Goal: Task Accomplishment & Management: Manage account settings

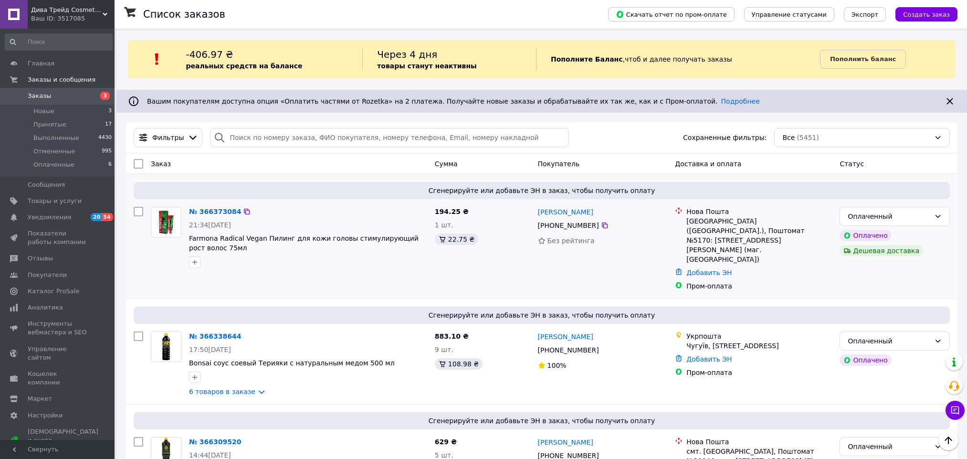
scroll to position [61, 0]
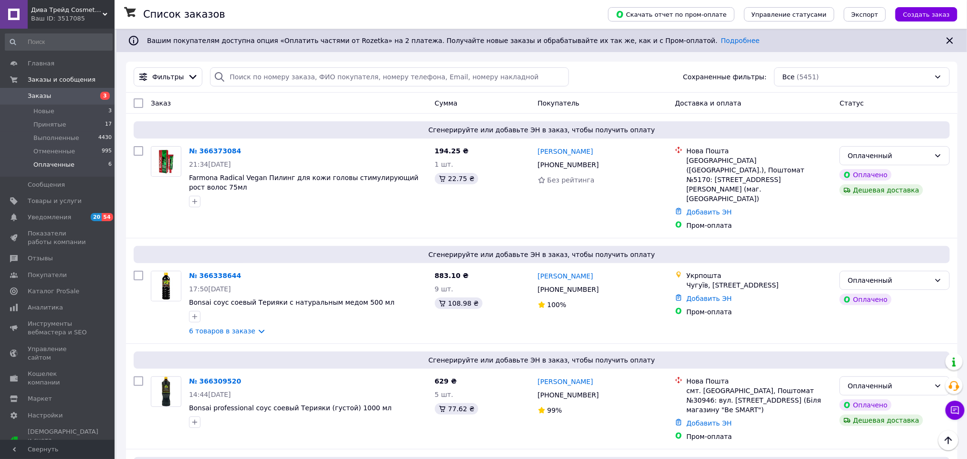
click at [49, 166] on span "Оплаченные" at bounding box center [53, 164] width 41 height 9
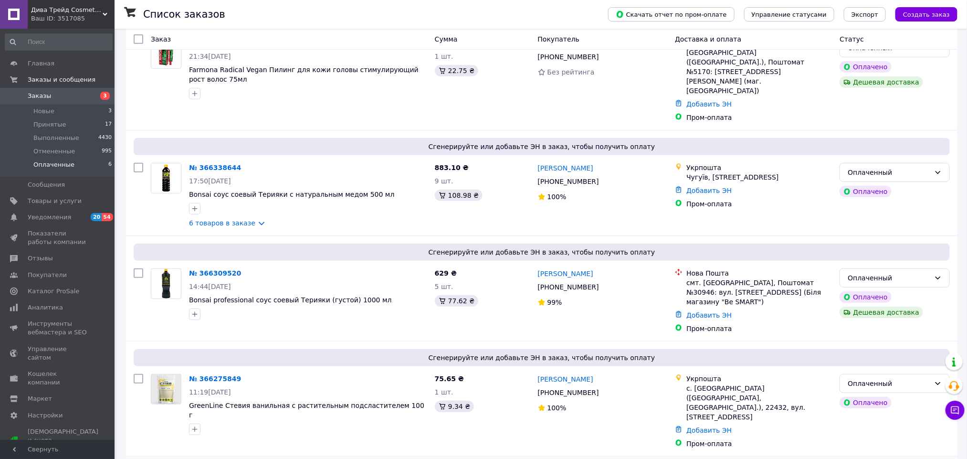
scroll to position [359, 0]
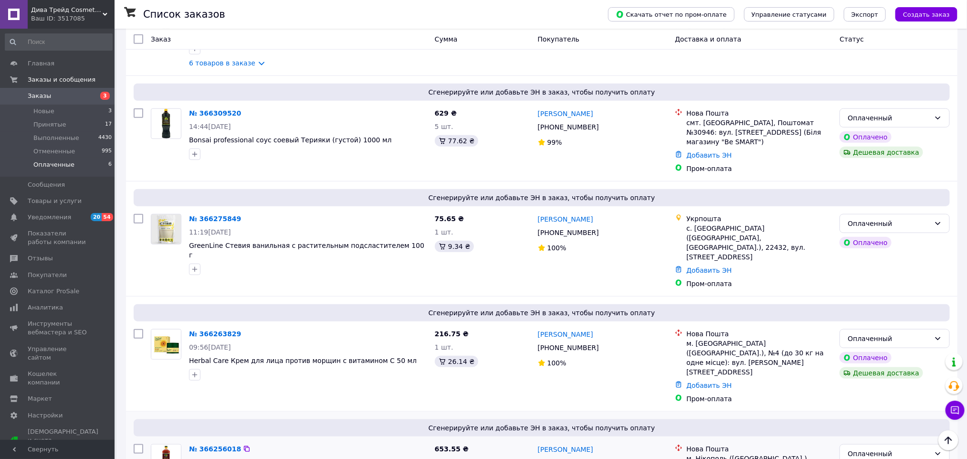
click at [573, 456] on div "+380 50 996 88 16" at bounding box center [568, 462] width 65 height 13
drag, startPoint x: 599, startPoint y: 394, endPoint x: 450, endPoint y: 416, distance: 150.0
click at [601, 458] on icon at bounding box center [605, 463] width 8 height 8
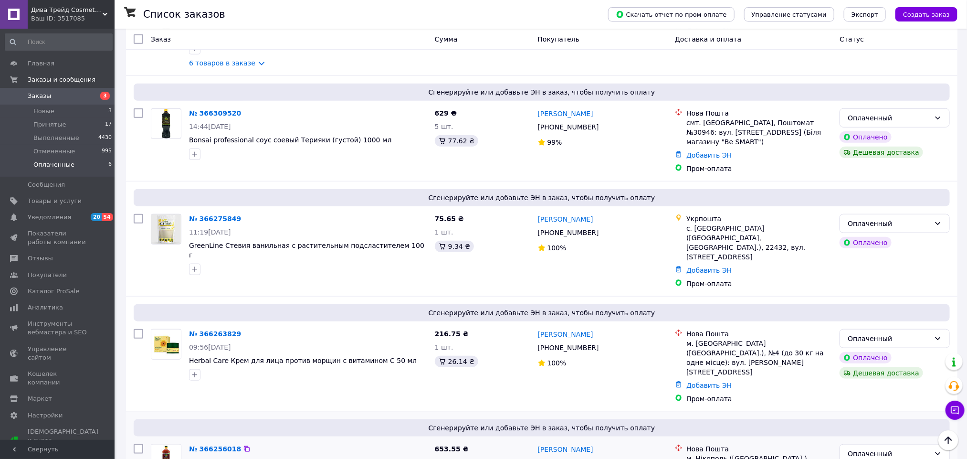
click at [602, 345] on icon at bounding box center [605, 348] width 6 height 6
click at [601, 229] on icon at bounding box center [605, 233] width 8 height 8
click at [602, 230] on icon at bounding box center [605, 233] width 6 height 6
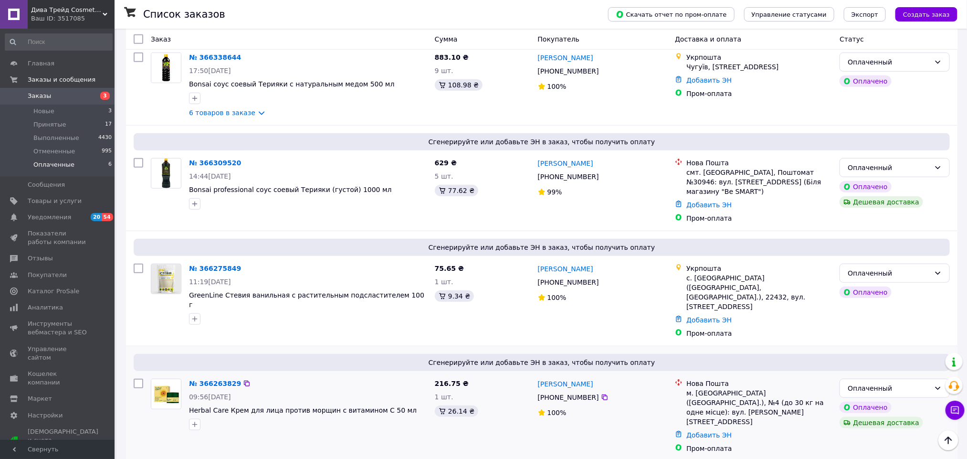
scroll to position [216, 0]
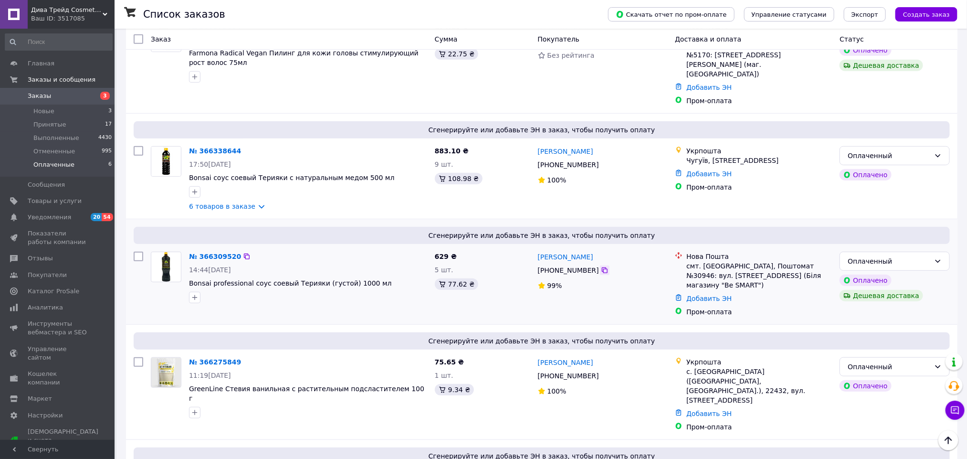
click at [601, 266] on icon at bounding box center [605, 270] width 8 height 8
click at [601, 161] on icon at bounding box center [605, 165] width 8 height 8
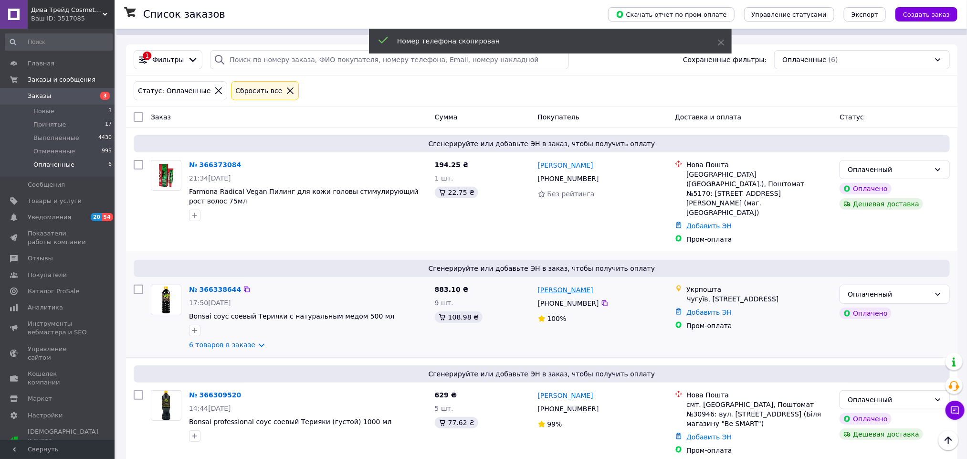
scroll to position [73, 0]
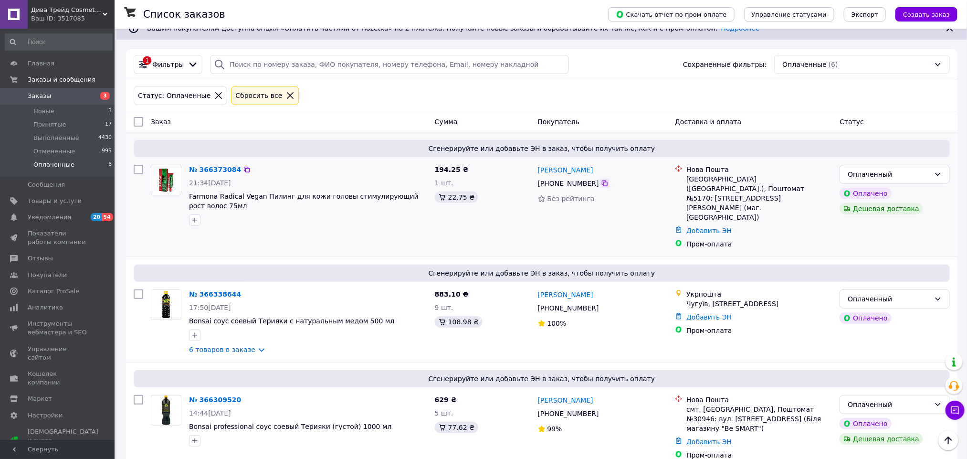
click at [601, 185] on icon at bounding box center [605, 184] width 8 height 8
click at [601, 304] on icon at bounding box center [605, 308] width 8 height 8
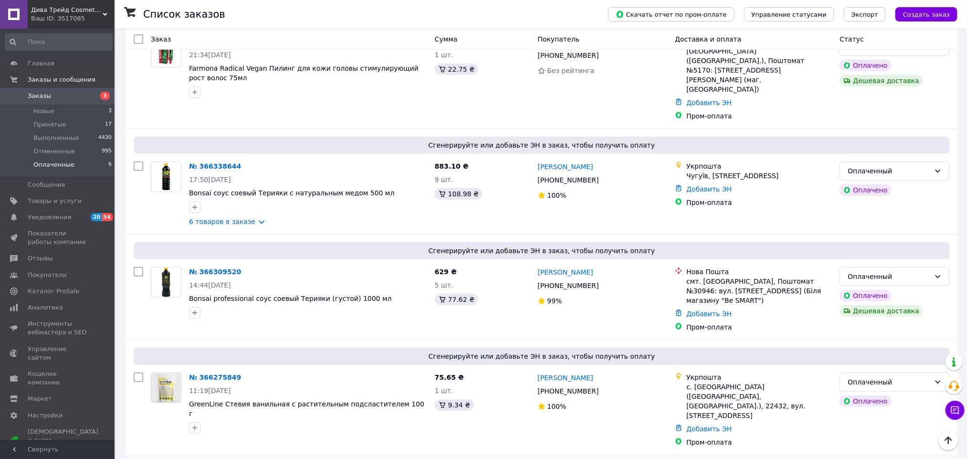
scroll to position [359, 0]
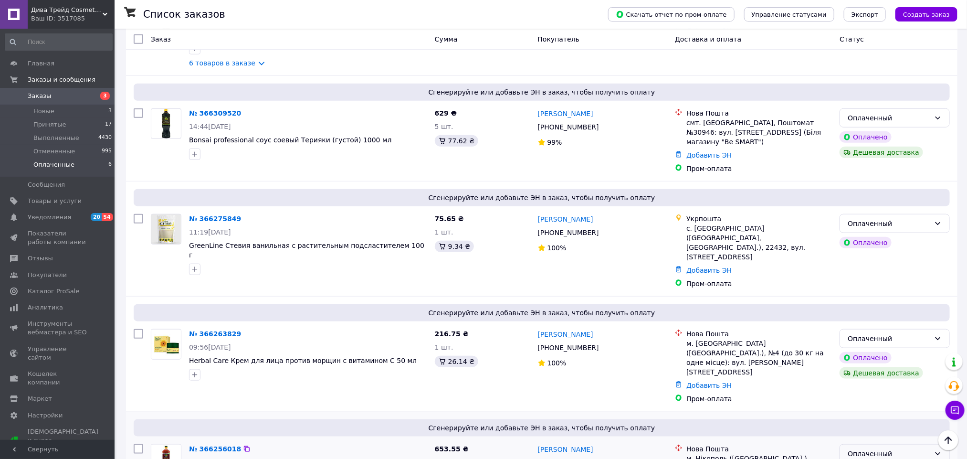
click at [897, 444] on div "Оплаченный" at bounding box center [895, 453] width 110 height 19
click at [894, 405] on li "Принят" at bounding box center [895, 406] width 109 height 17
click at [907, 333] on div "Оплаченный" at bounding box center [889, 338] width 83 height 11
click at [894, 311] on li "Принят" at bounding box center [895, 310] width 109 height 17
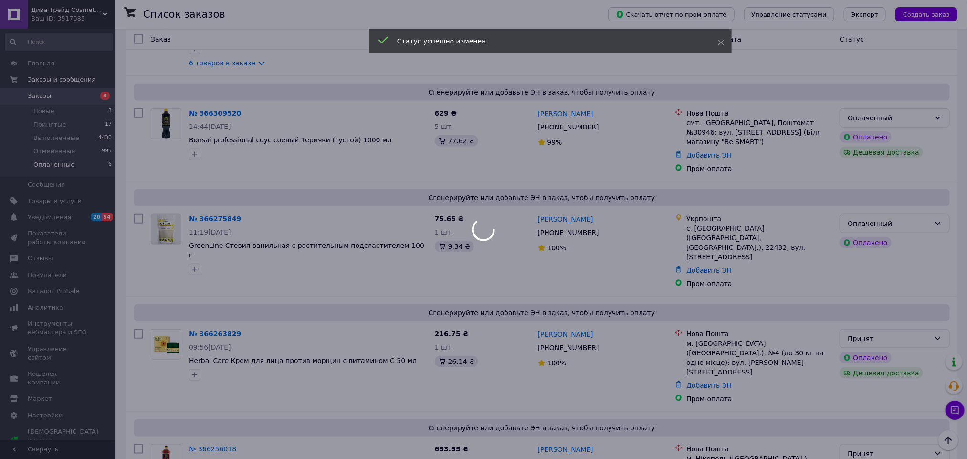
scroll to position [253, 0]
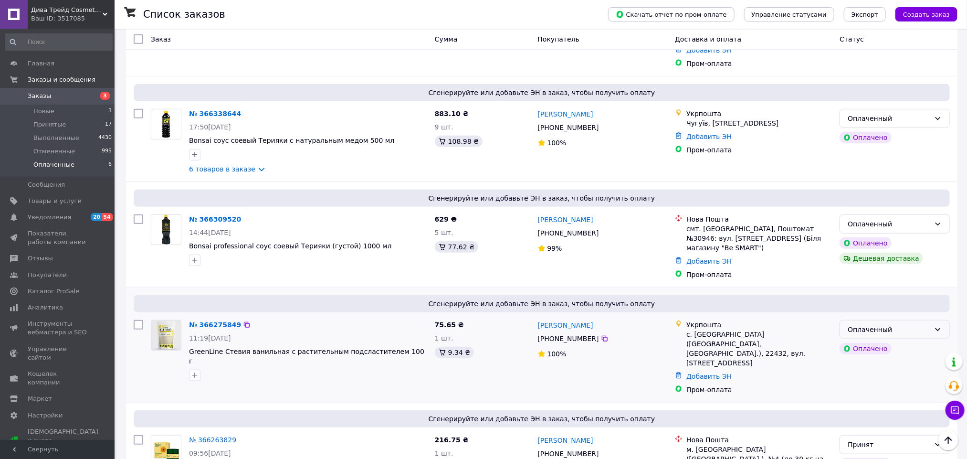
click at [927, 324] on div "Оплаченный" at bounding box center [889, 329] width 83 height 11
click at [919, 316] on li "Принят" at bounding box center [895, 320] width 109 height 17
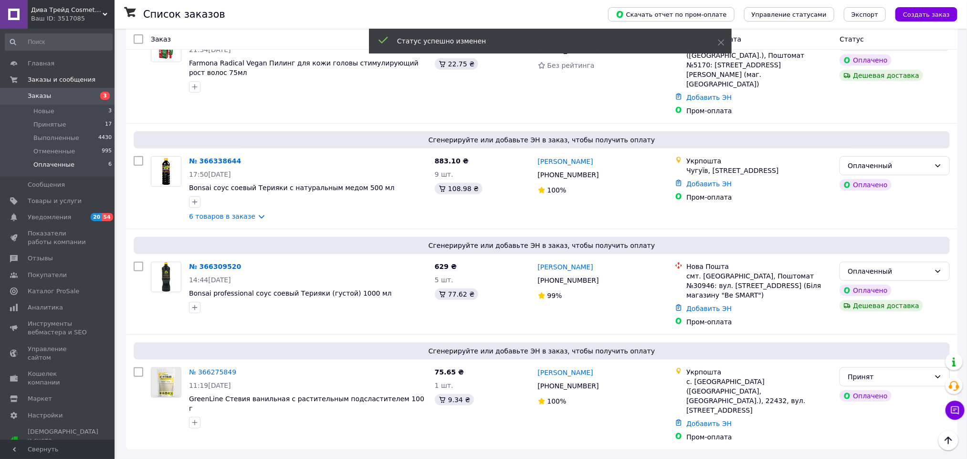
scroll to position [157, 0]
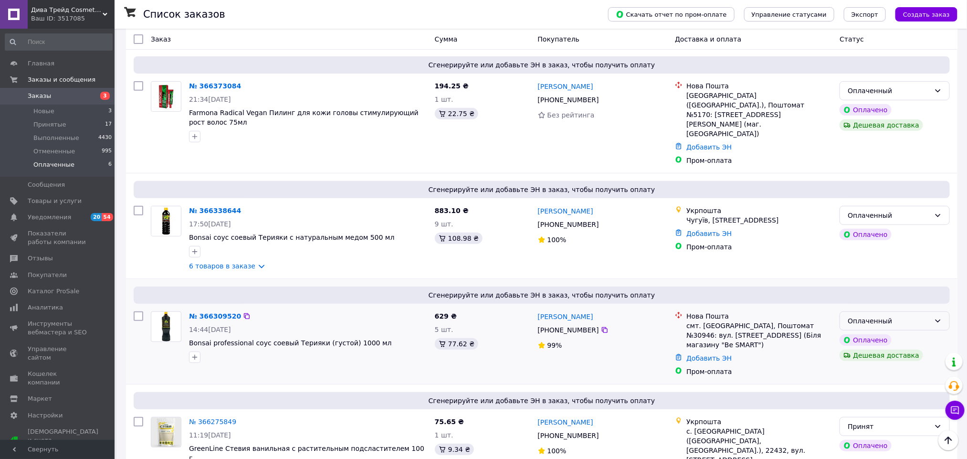
click at [883, 311] on div "Оплаченный" at bounding box center [895, 320] width 110 height 19
click at [878, 320] on li "Принят" at bounding box center [895, 320] width 109 height 17
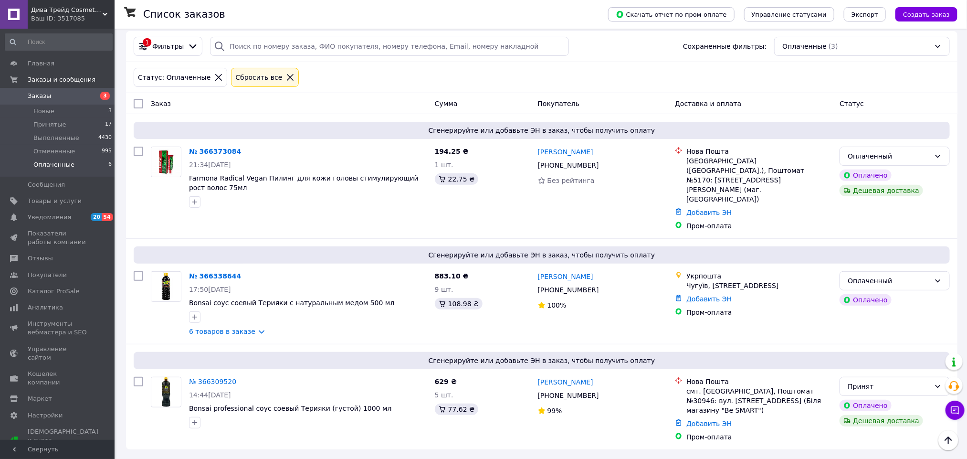
scroll to position [61, 0]
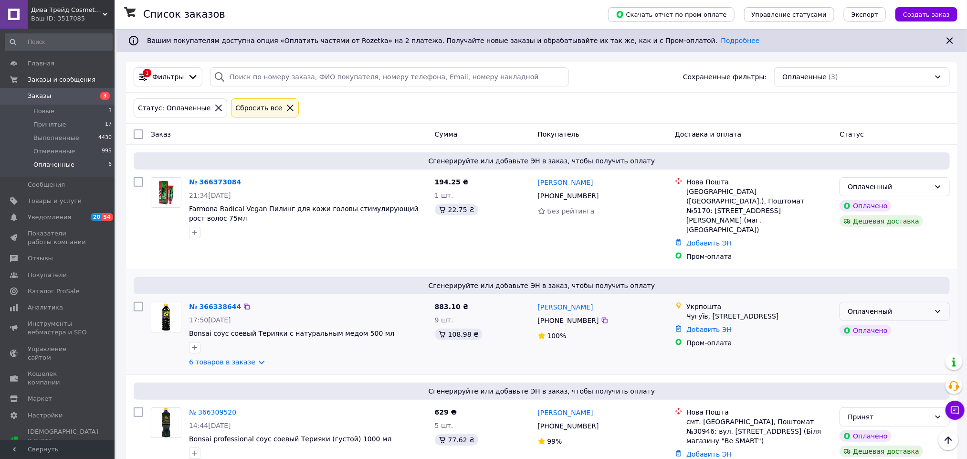
click at [902, 302] on div "Оплаченный" at bounding box center [895, 311] width 110 height 19
click at [878, 313] on li "Принят" at bounding box center [895, 310] width 109 height 17
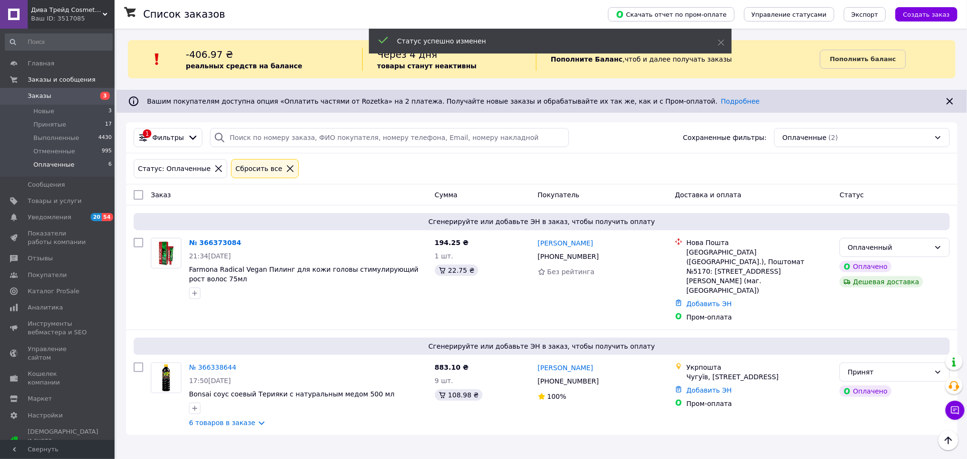
scroll to position [0, 0]
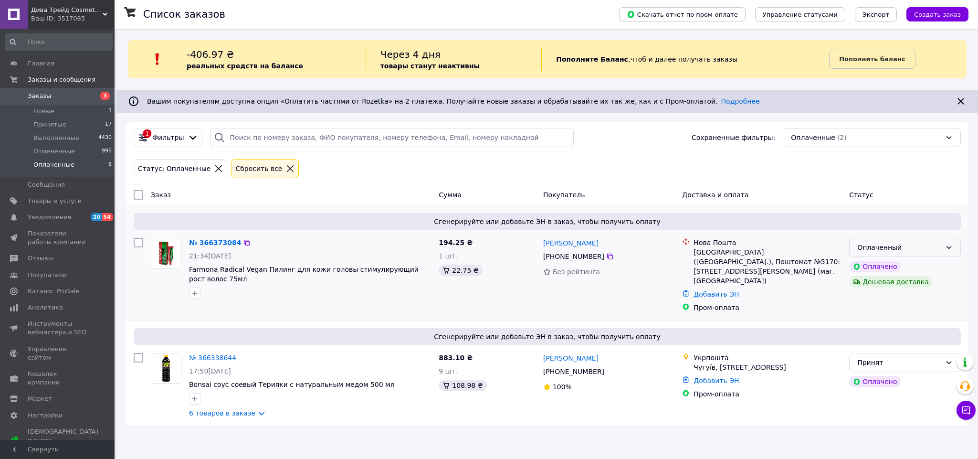
click at [919, 247] on div "Оплаченный" at bounding box center [899, 247] width 84 height 11
click at [882, 269] on li "Принят" at bounding box center [905, 269] width 111 height 17
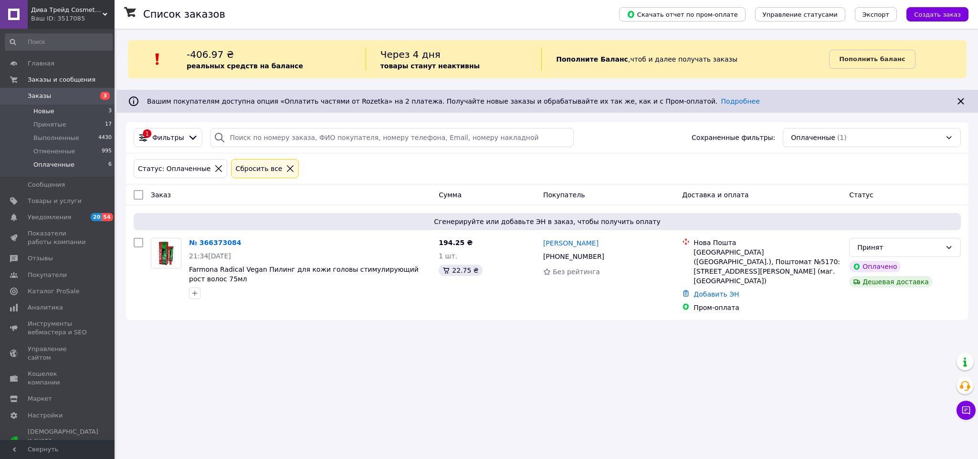
click at [64, 112] on li "Новые 3" at bounding box center [58, 111] width 117 height 13
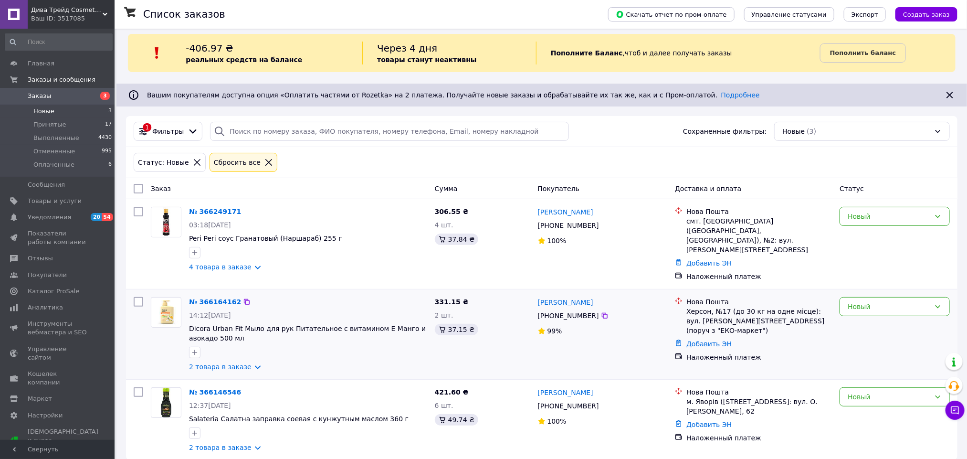
scroll to position [10, 0]
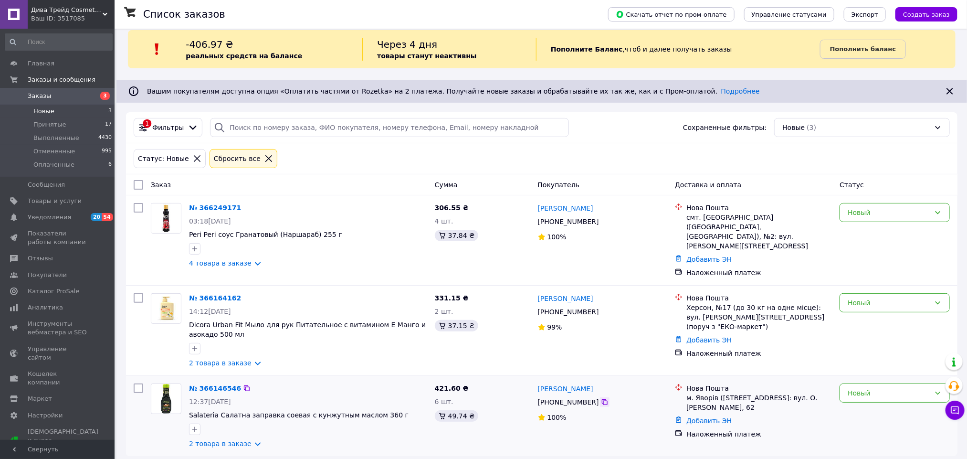
click at [601, 398] on icon at bounding box center [605, 402] width 8 height 8
click at [601, 308] on icon at bounding box center [605, 312] width 8 height 8
click at [602, 221] on icon at bounding box center [605, 222] width 6 height 6
click at [908, 214] on div "Новый" at bounding box center [889, 212] width 83 height 11
click at [887, 234] on li "Принят" at bounding box center [895, 234] width 109 height 17
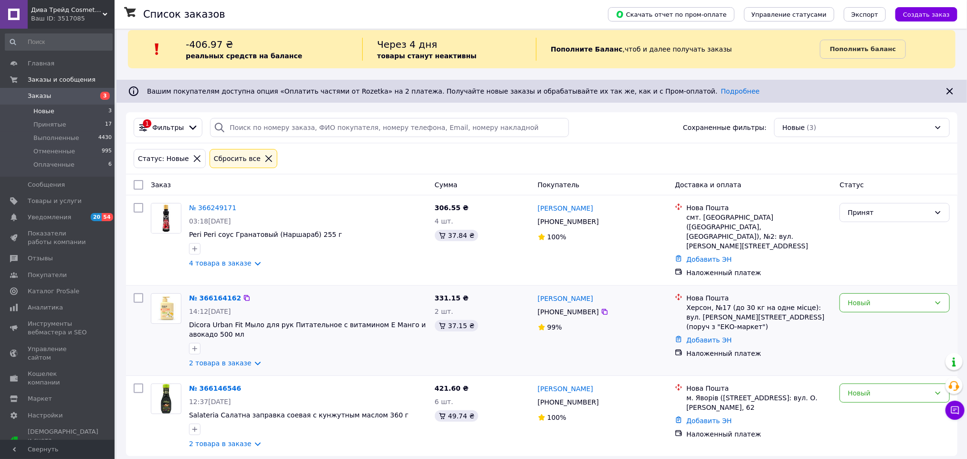
drag, startPoint x: 884, startPoint y: 284, endPoint x: 877, endPoint y: 311, distance: 28.3
click at [884, 289] on div "Новый" at bounding box center [895, 330] width 118 height 82
click at [863, 301] on div "Новый" at bounding box center [895, 302] width 110 height 19
click at [858, 315] on li "Принят" at bounding box center [895, 315] width 109 height 17
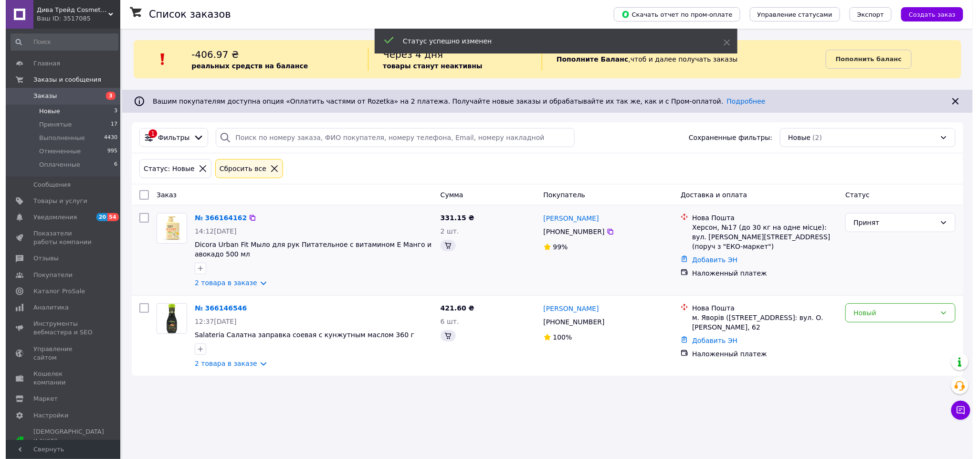
scroll to position [0, 0]
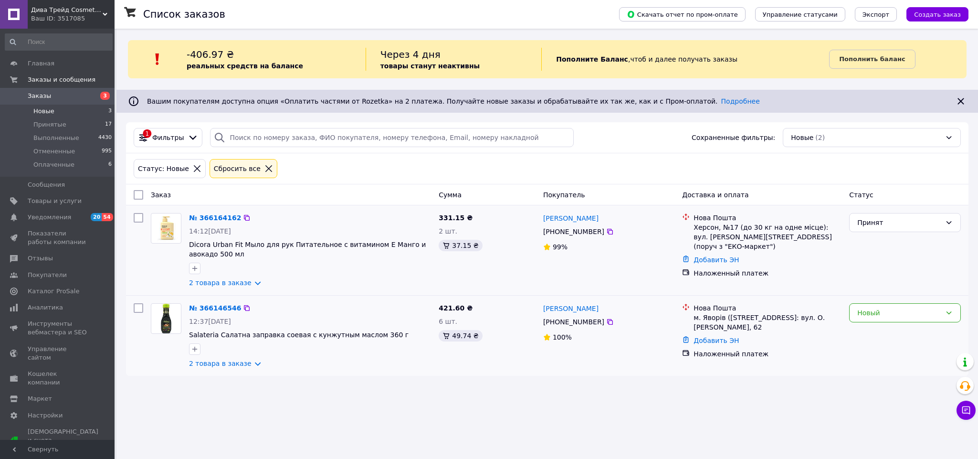
drag, startPoint x: 216, startPoint y: 309, endPoint x: 265, endPoint y: 308, distance: 48.7
click at [936, 312] on div "Новый" at bounding box center [899, 312] width 84 height 11
click at [884, 328] on li "Принят" at bounding box center [905, 335] width 111 height 17
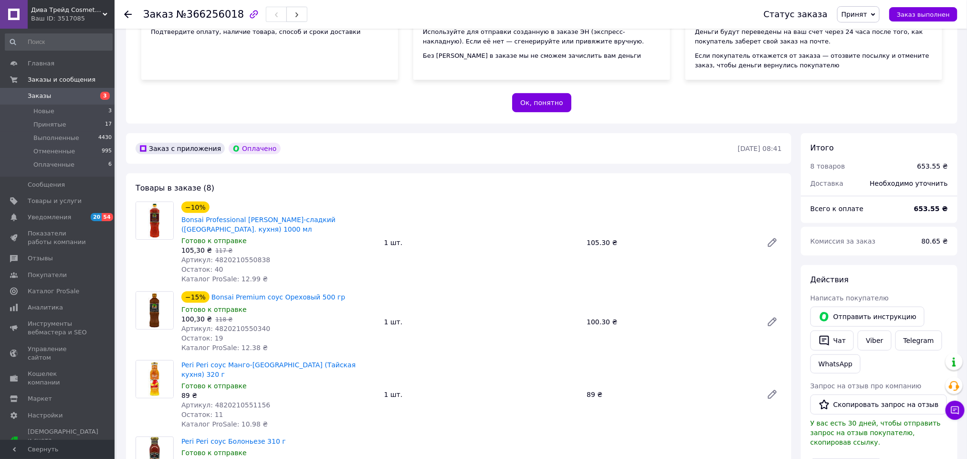
scroll to position [143, 0]
click at [240, 254] on span "Артикул: 4820210550838" at bounding box center [225, 258] width 89 height 8
copy span "4820210550838"
click at [230, 323] on span "Артикул: 4820210550340" at bounding box center [225, 327] width 89 height 8
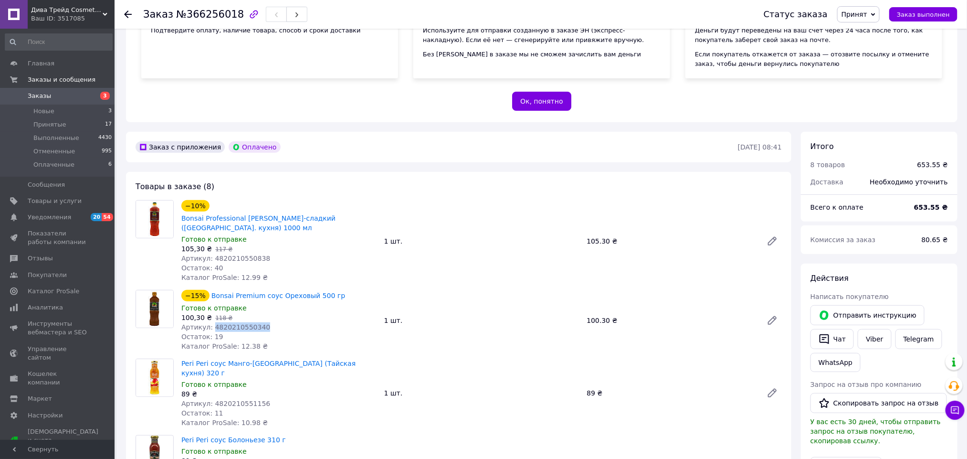
click at [230, 323] on span "Артикул: 4820210550340" at bounding box center [225, 327] width 89 height 8
copy span "4820210550340"
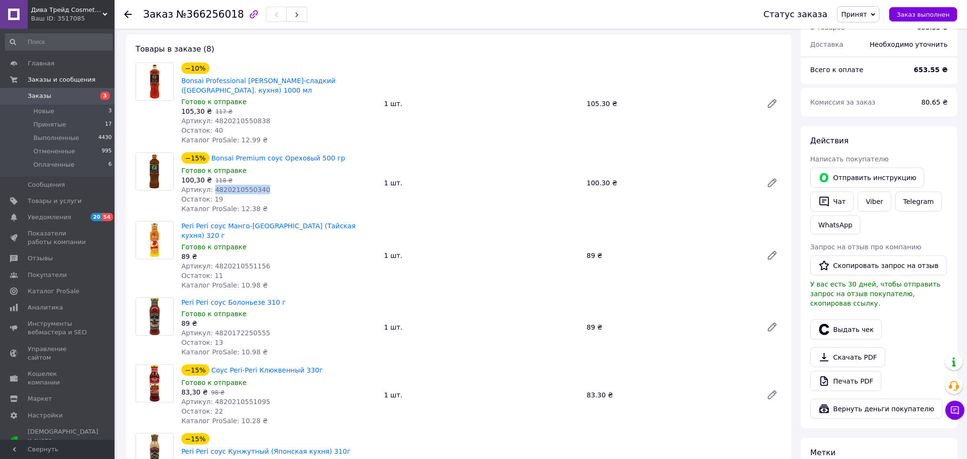
scroll to position [286, 0]
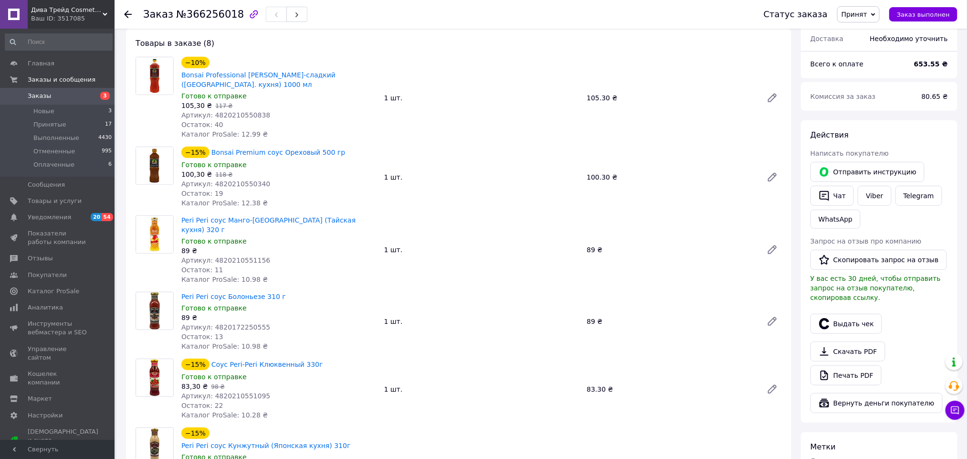
click at [241, 265] on div "Остаток: 11" at bounding box center [278, 270] width 195 height 10
click at [253, 255] on div "Артикул: 4820210551156" at bounding box center [278, 260] width 195 height 10
copy span "4820210551156"
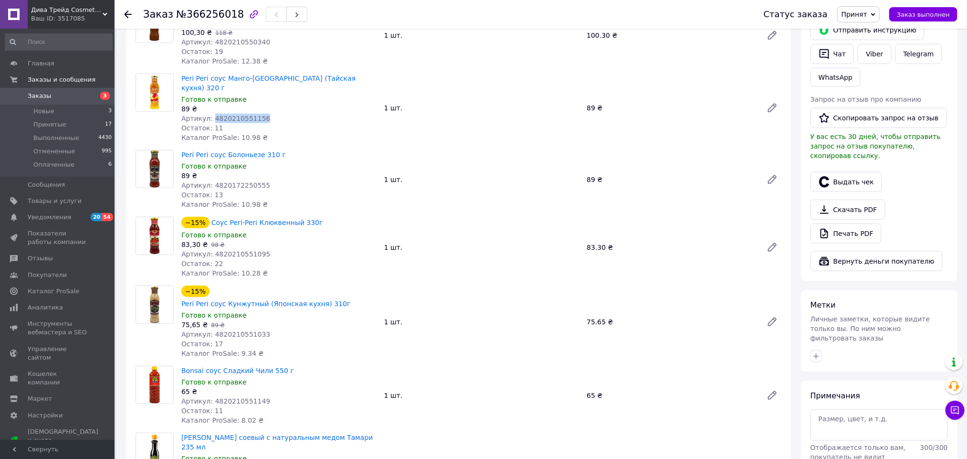
scroll to position [430, 0]
click at [241, 180] on span "Артикул: 4820172250555" at bounding box center [225, 184] width 89 height 8
drag, startPoint x: 241, startPoint y: 151, endPoint x: 373, endPoint y: 301, distance: 200.3
click at [241, 180] on span "Артикул: 4820172250555" at bounding box center [225, 184] width 89 height 8
copy span "4820172250555"
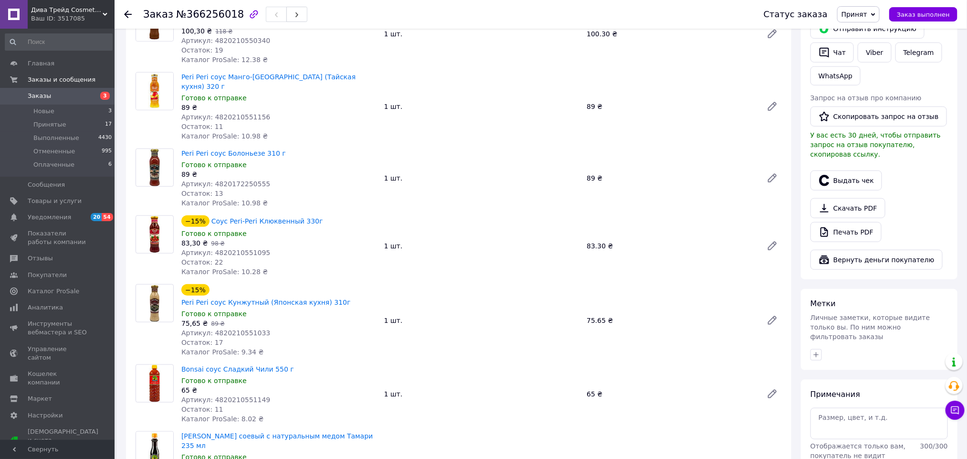
click at [236, 249] on span "Артикул: 4820210551095" at bounding box center [225, 253] width 89 height 8
copy span "4820210551095"
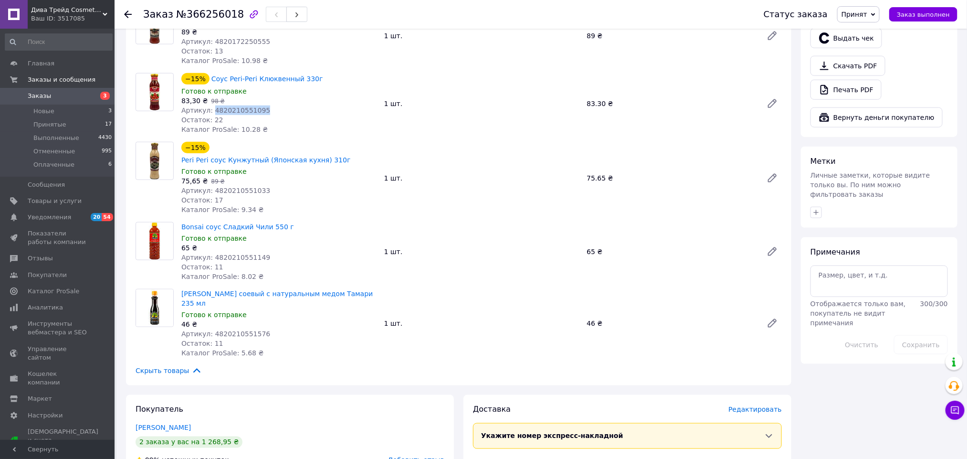
scroll to position [573, 0]
click at [235, 186] on span "Артикул: 4820210551033" at bounding box center [225, 190] width 89 height 8
copy span "4820210551033"
click at [243, 253] on span "Артикул: 4820210551149" at bounding box center [225, 257] width 89 height 8
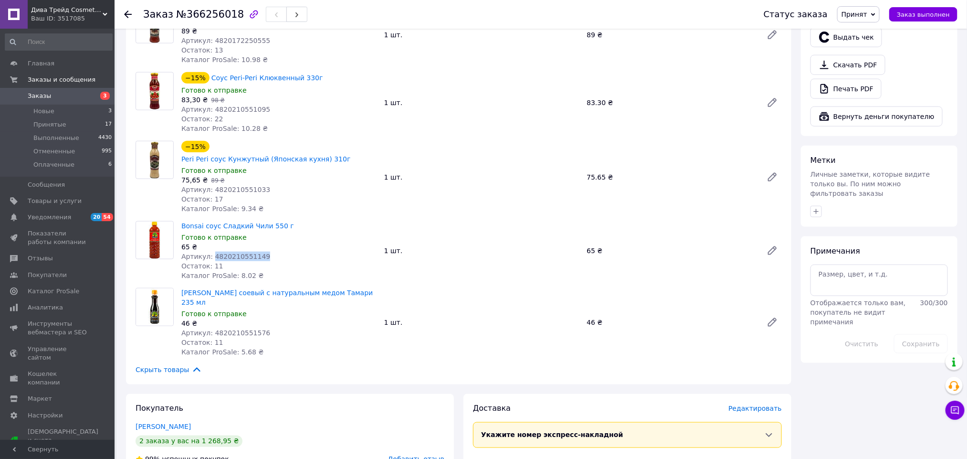
click at [243, 253] on span "Артикул: 4820210551149" at bounding box center [225, 257] width 89 height 8
copy span "4820210551149"
click at [232, 338] on div "Остаток: 11" at bounding box center [278, 343] width 195 height 10
click at [235, 329] on span "Артикул: 4820210551576" at bounding box center [225, 333] width 89 height 8
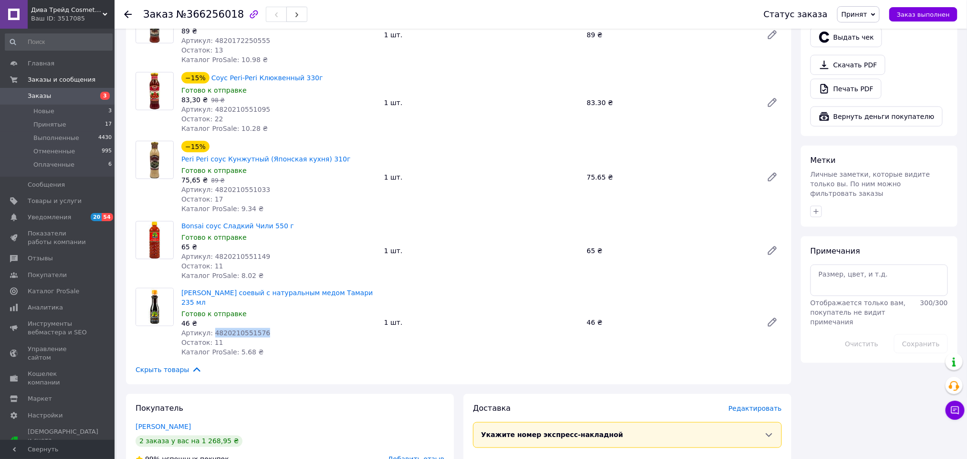
click at [235, 329] on span "Артикул: 4820210551576" at bounding box center [225, 333] width 89 height 8
copy span "4820210551576"
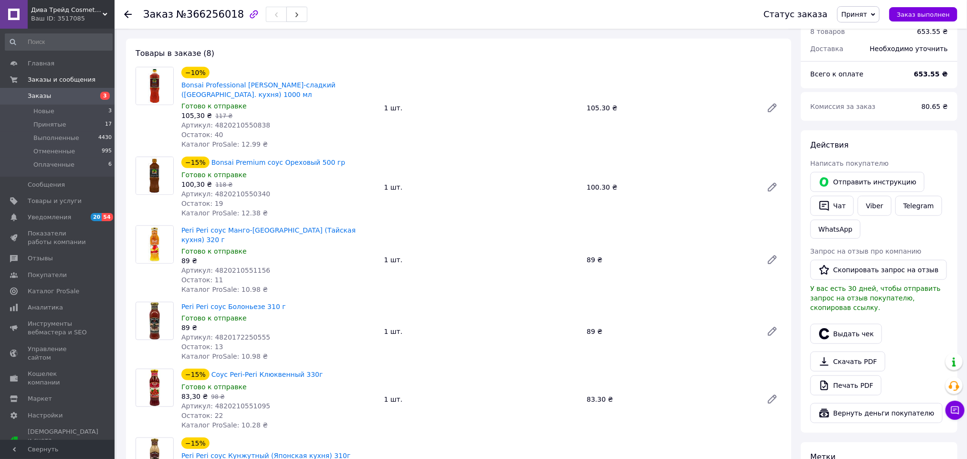
scroll to position [286, 0]
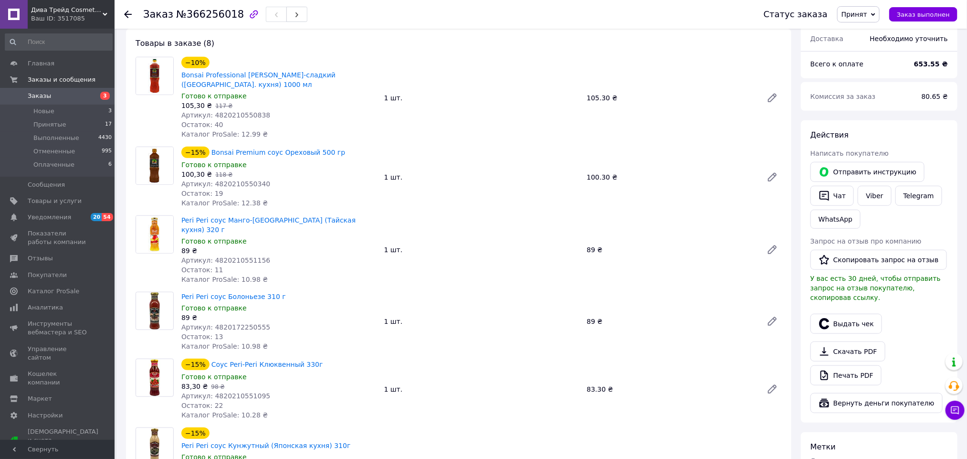
click at [194, 102] on span "105,30 ₴" at bounding box center [196, 106] width 31 height 8
copy span "105,30"
click at [193, 180] on span "Артикул: 4820210550340" at bounding box center [225, 184] width 89 height 8
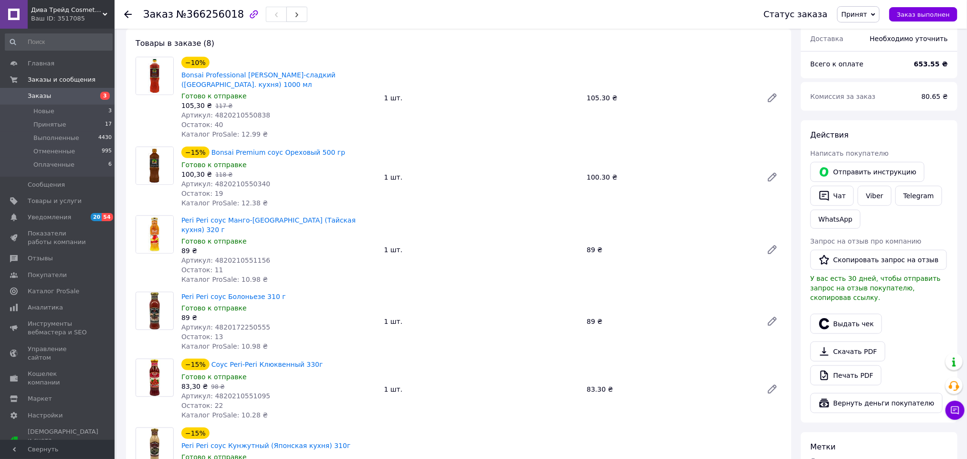
click at [188, 170] on span "100,30 ₴" at bounding box center [196, 174] width 31 height 8
copy span "100,30"
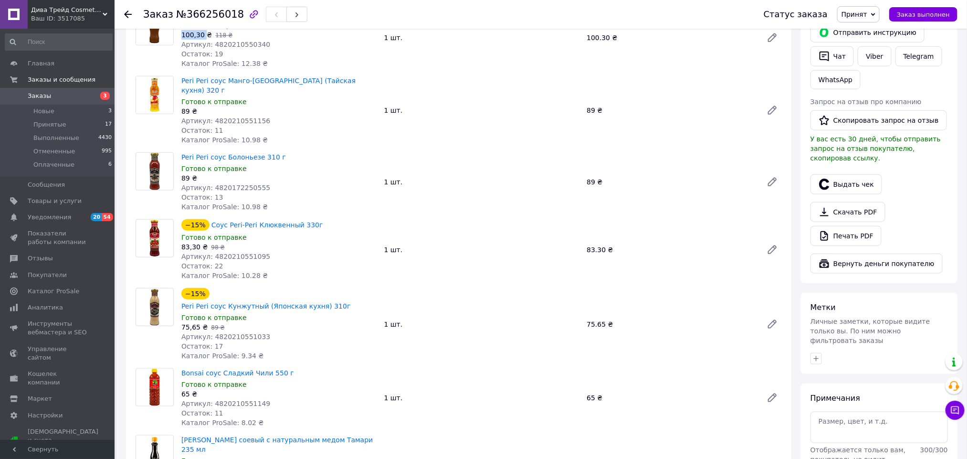
scroll to position [430, 0]
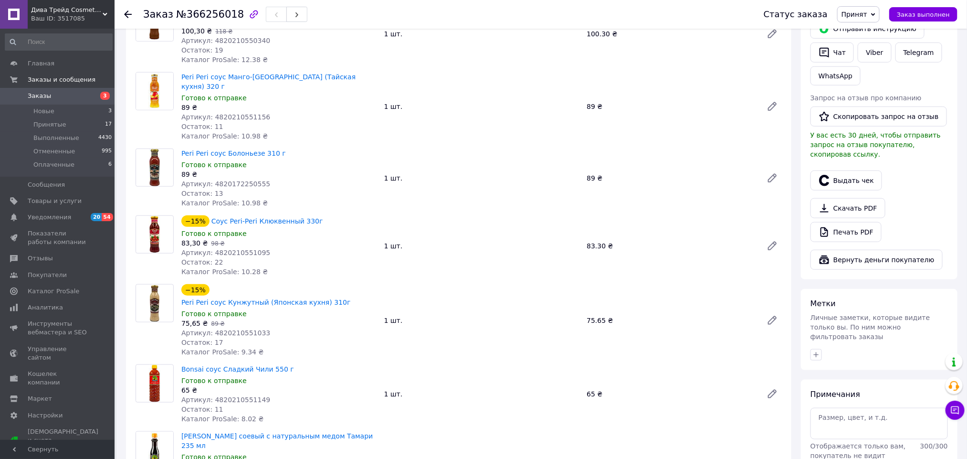
click at [190, 239] on span "83,30 ₴" at bounding box center [194, 243] width 26 height 8
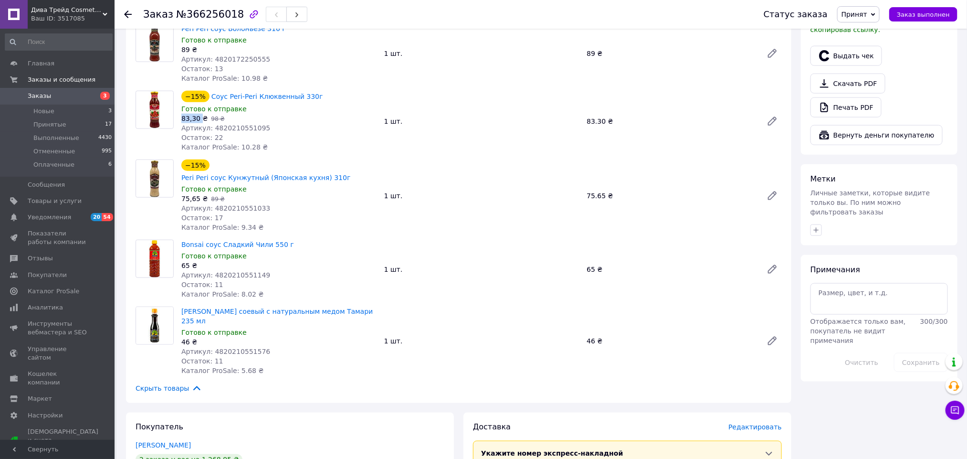
scroll to position [573, 0]
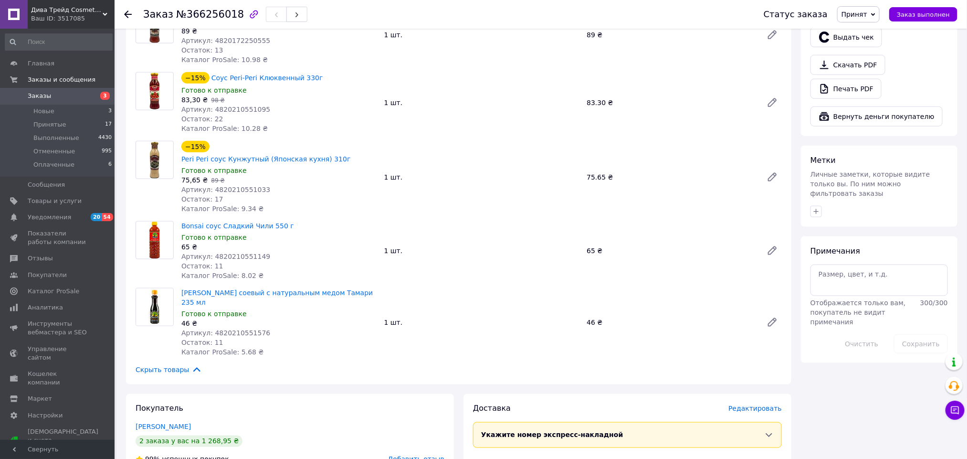
click at [193, 186] on span "Артикул: 4820210551033" at bounding box center [225, 190] width 89 height 8
click at [186, 176] on span "75,65 ₴" at bounding box center [194, 180] width 26 height 8
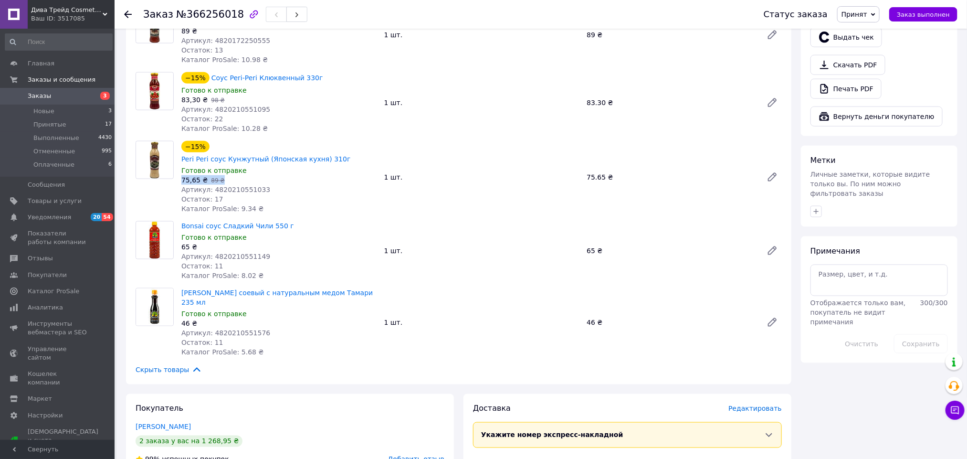
click at [190, 176] on span "75,65 ₴" at bounding box center [194, 180] width 26 height 8
click at [848, 79] on link "Печать PDF" at bounding box center [846, 89] width 71 height 20
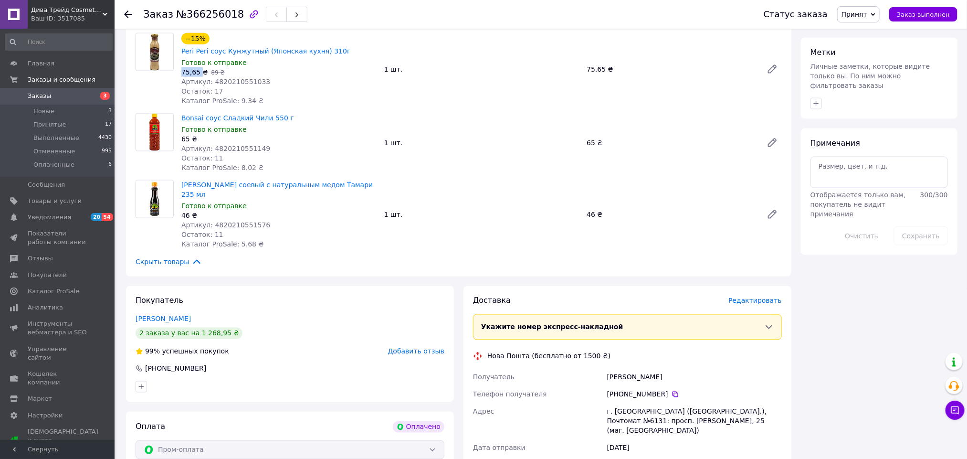
scroll to position [903, 0]
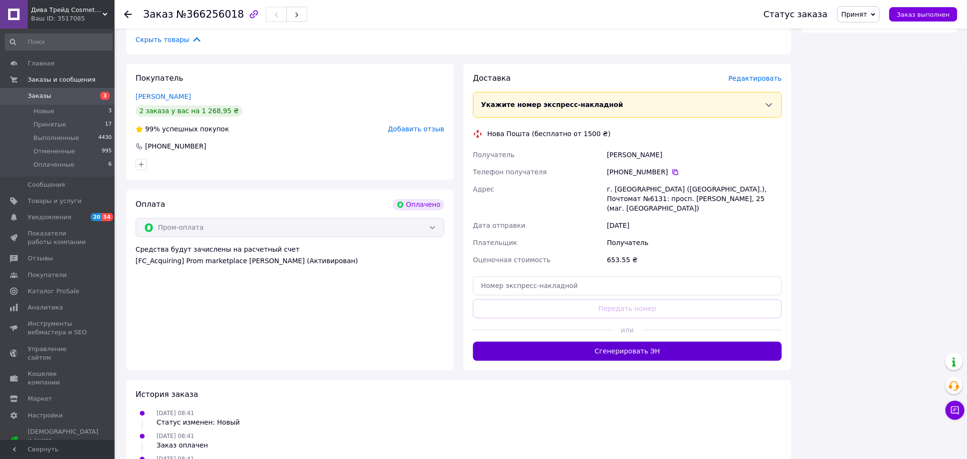
click at [613, 342] on button "Сгенерировать ЭН" at bounding box center [627, 351] width 309 height 19
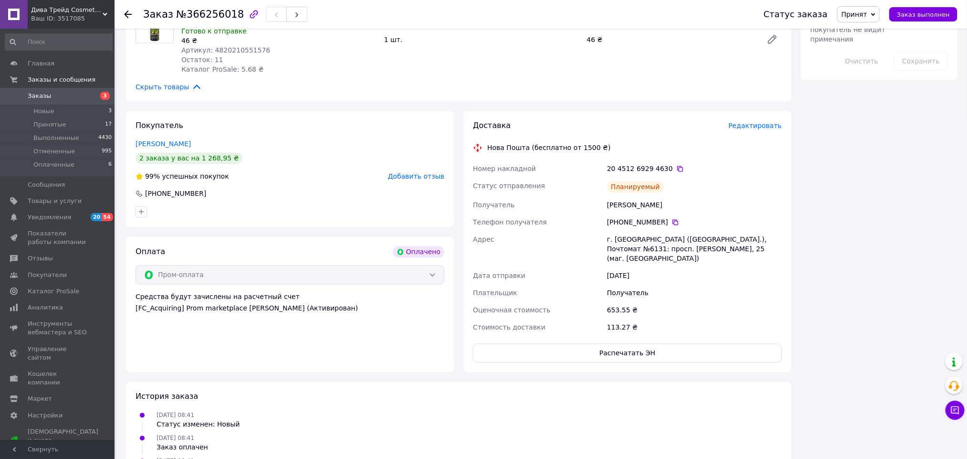
scroll to position [878, 0]
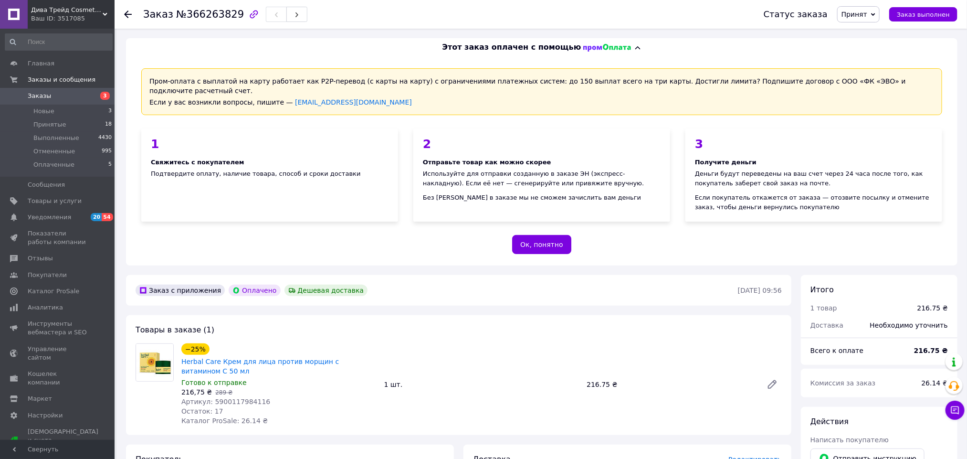
click at [861, 11] on span "Принят" at bounding box center [855, 15] width 26 height 8
click at [202, 13] on span "№366263829" at bounding box center [210, 14] width 68 height 11
copy span "366263829"
click at [222, 398] on span "Артикул: 5900117984116" at bounding box center [225, 402] width 89 height 8
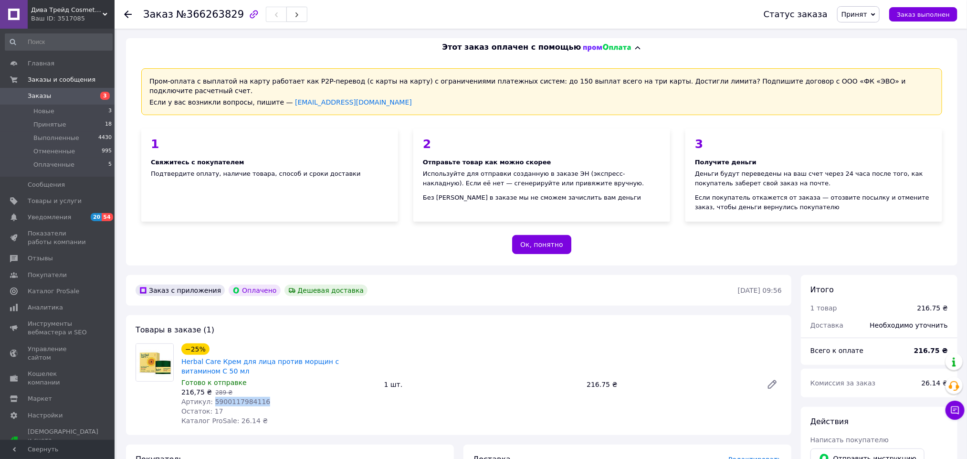
click at [222, 398] on span "Артикул: 5900117984116" at bounding box center [225, 402] width 89 height 8
copy span "5900117984116"
click at [190, 388] on span "216,75 ₴" at bounding box center [196, 392] width 31 height 8
copy span "216,75"
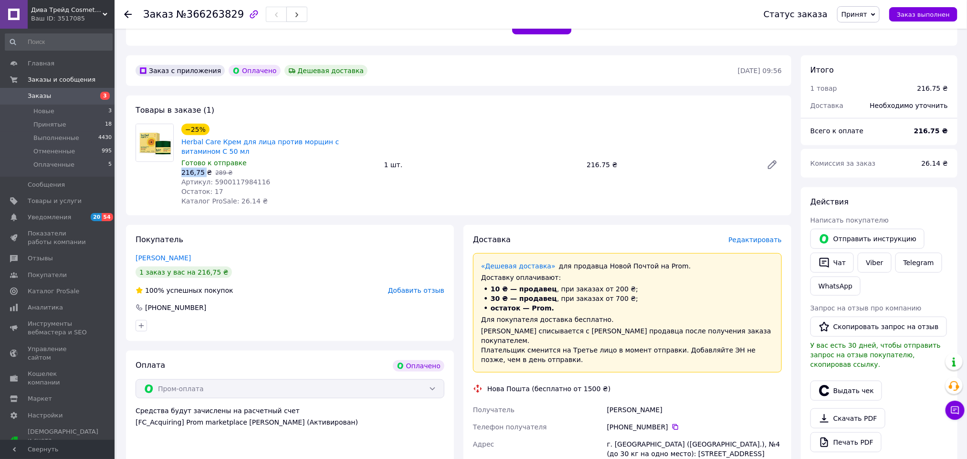
scroll to position [358, 0]
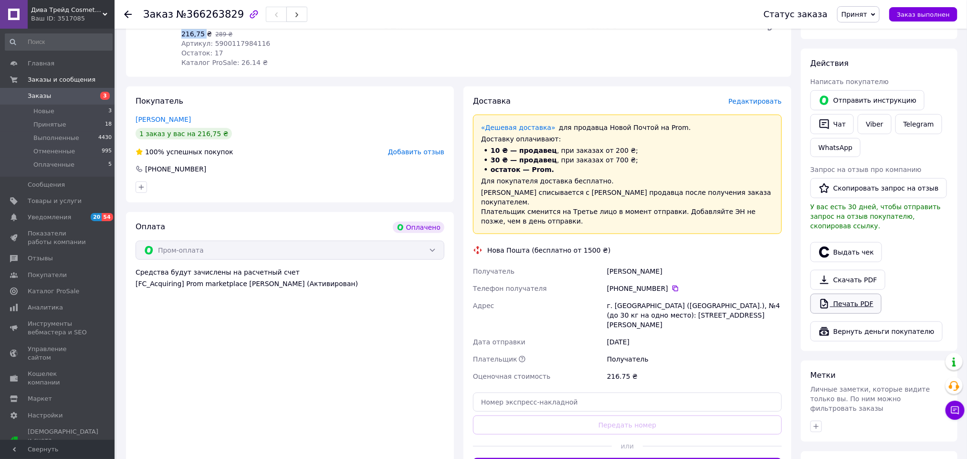
click at [866, 294] on link "Печать PDF" at bounding box center [846, 304] width 71 height 20
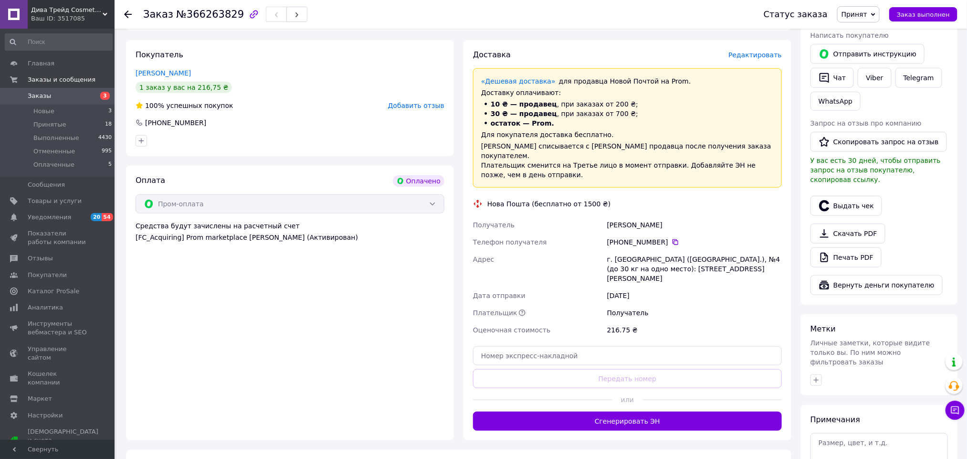
scroll to position [430, 0]
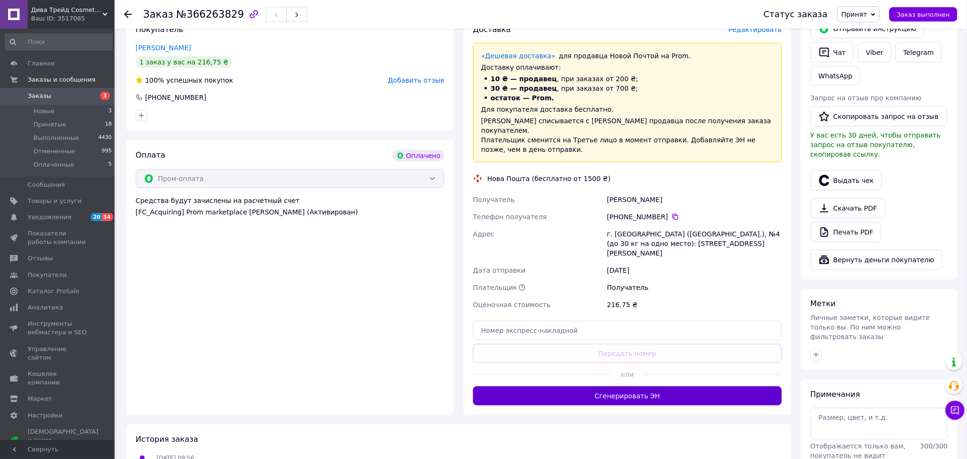
drag, startPoint x: 562, startPoint y: 357, endPoint x: 563, endPoint y: 361, distance: 4.9
click at [563, 363] on div at bounding box center [542, 374] width 139 height 23
click at [564, 386] on button "Сгенерировать ЭН" at bounding box center [627, 395] width 309 height 19
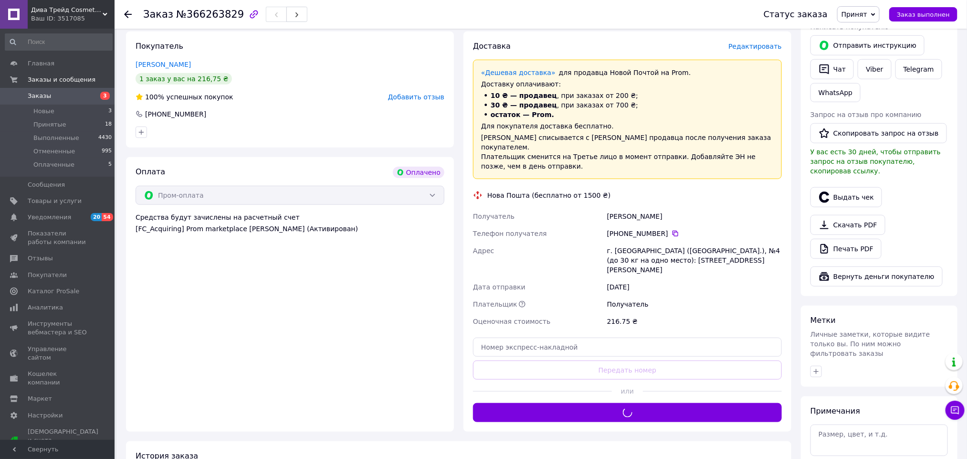
scroll to position [0, 0]
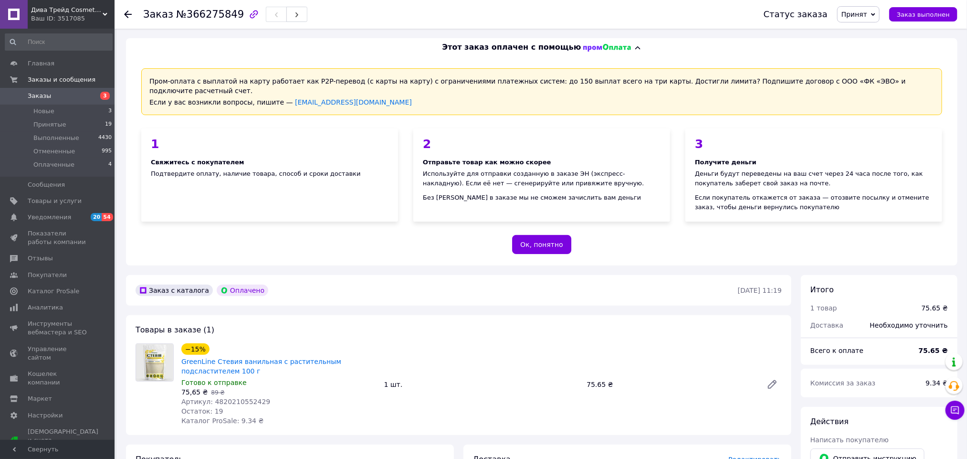
click at [221, 21] on div "Заказ №366275849" at bounding box center [225, 14] width 164 height 16
copy span "366275849"
click at [235, 398] on span "Артикул: 4820210552429" at bounding box center [225, 402] width 89 height 8
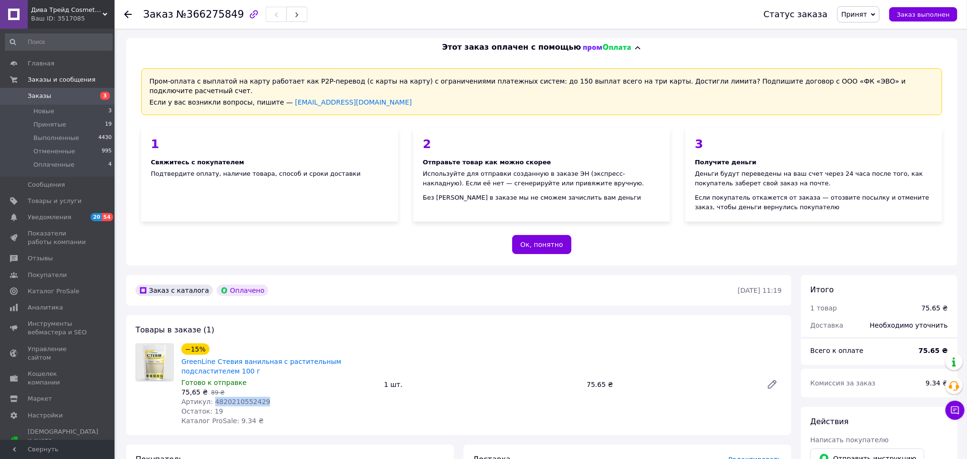
copy span "4820210552429"
click at [192, 388] on span "75,65 ₴" at bounding box center [194, 392] width 26 height 8
copy span "75,65"
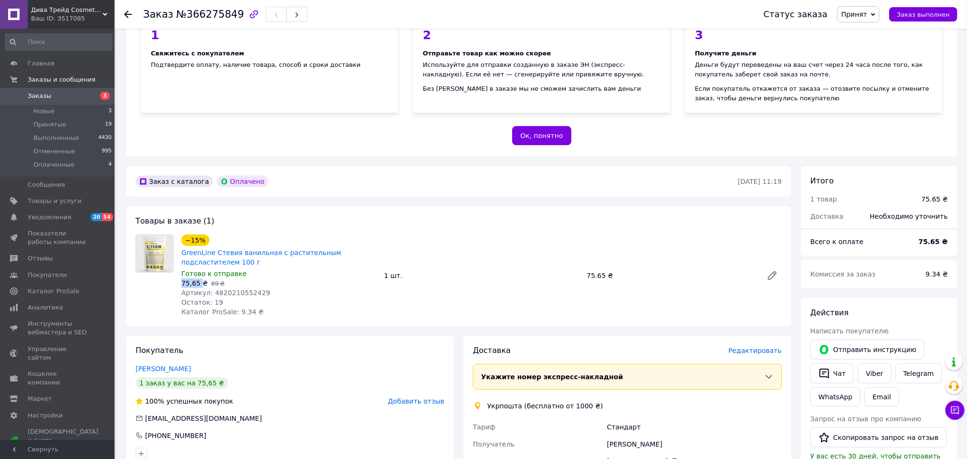
scroll to position [358, 0]
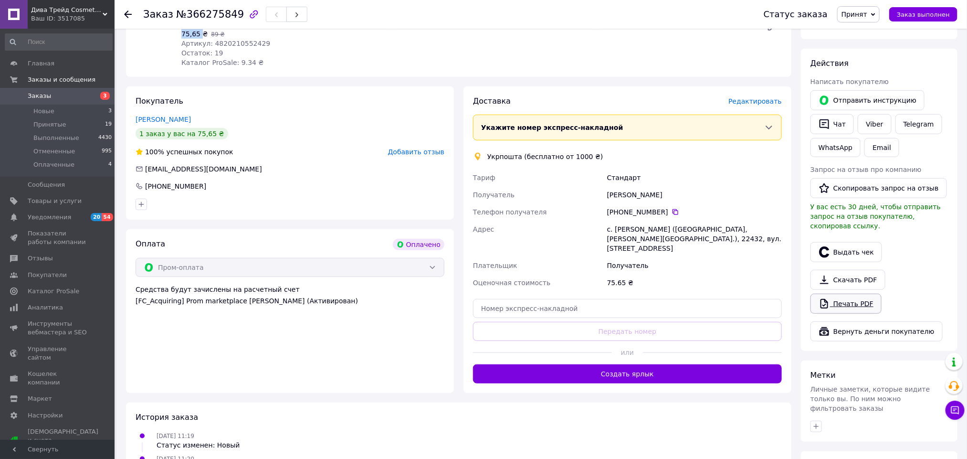
click at [858, 294] on link "Печать PDF" at bounding box center [846, 304] width 71 height 20
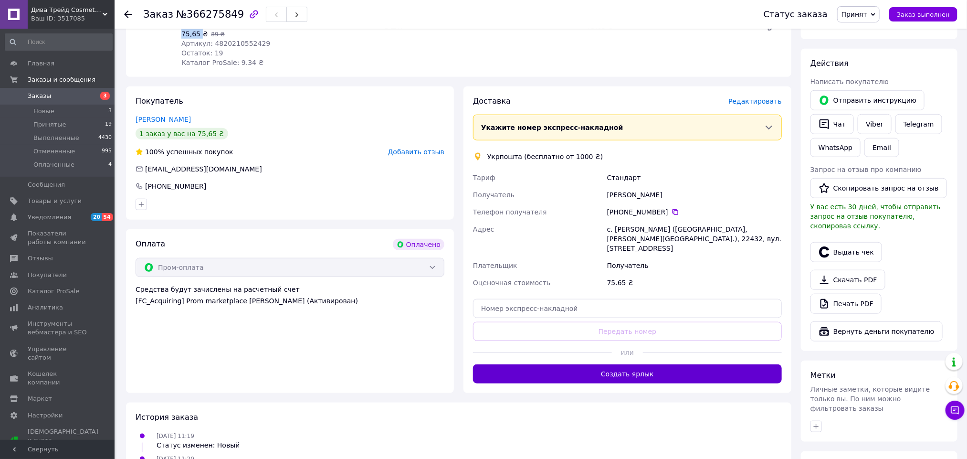
click at [641, 365] on button "Создать ярлык" at bounding box center [627, 373] width 309 height 19
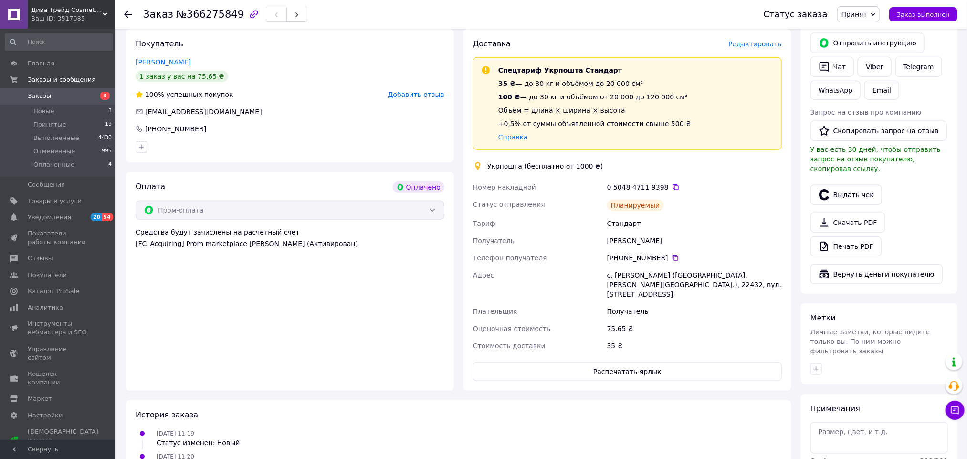
scroll to position [474, 0]
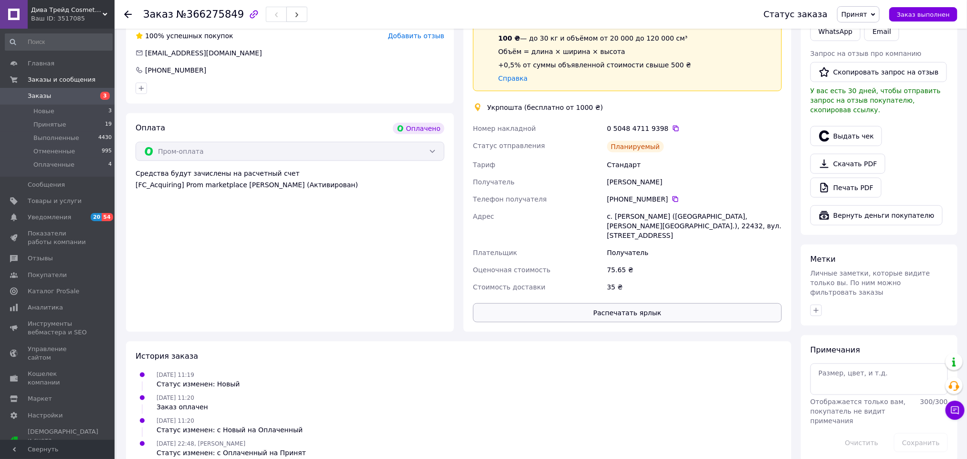
click at [666, 303] on button "Распечатать ярлык" at bounding box center [627, 312] width 309 height 19
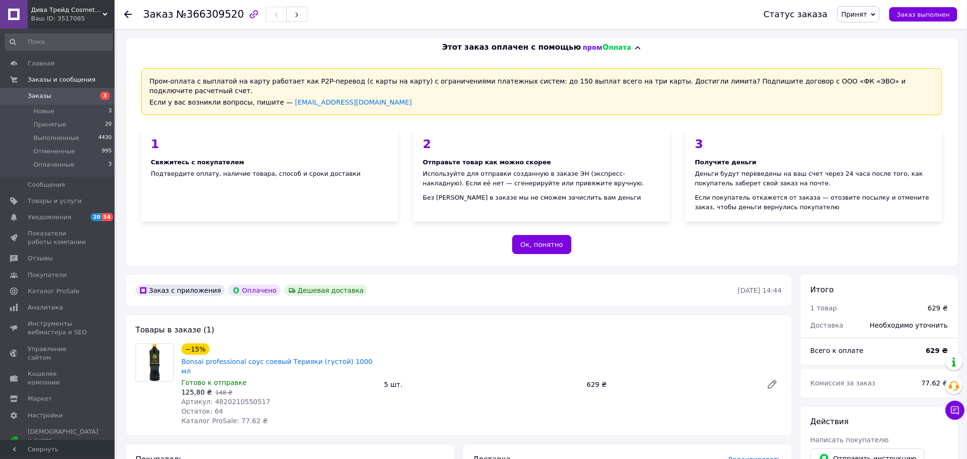
click at [215, 13] on span "№366309520" at bounding box center [210, 14] width 68 height 11
copy span "366309520"
click at [241, 398] on span "Артикул: 4820210550517" at bounding box center [225, 402] width 89 height 8
drag, startPoint x: 241, startPoint y: 384, endPoint x: 264, endPoint y: 390, distance: 23.6
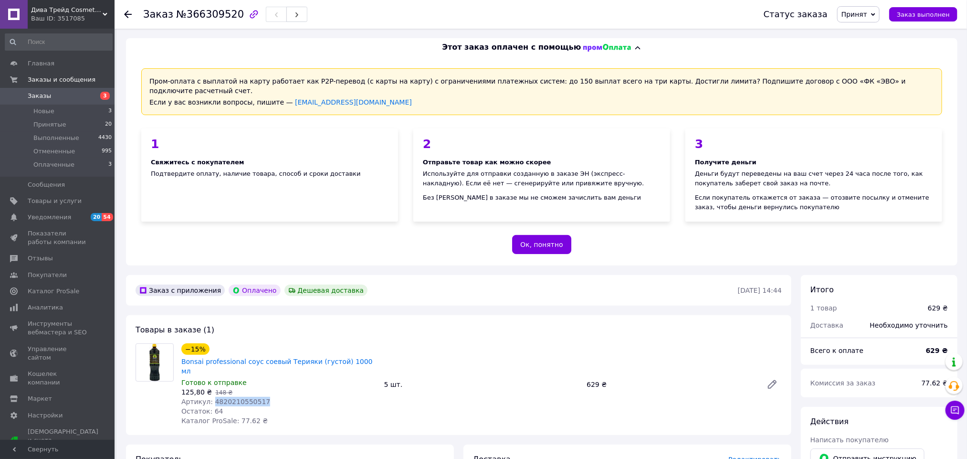
click at [241, 398] on span "Артикул: 4820210550517" at bounding box center [225, 402] width 89 height 8
copy span "4820210550517"
click at [194, 388] on span "125,80 ₴" at bounding box center [196, 392] width 31 height 8
drag, startPoint x: 194, startPoint y: 371, endPoint x: 245, endPoint y: 388, distance: 53.9
click at [194, 388] on span "125,80 ₴" at bounding box center [196, 392] width 31 height 8
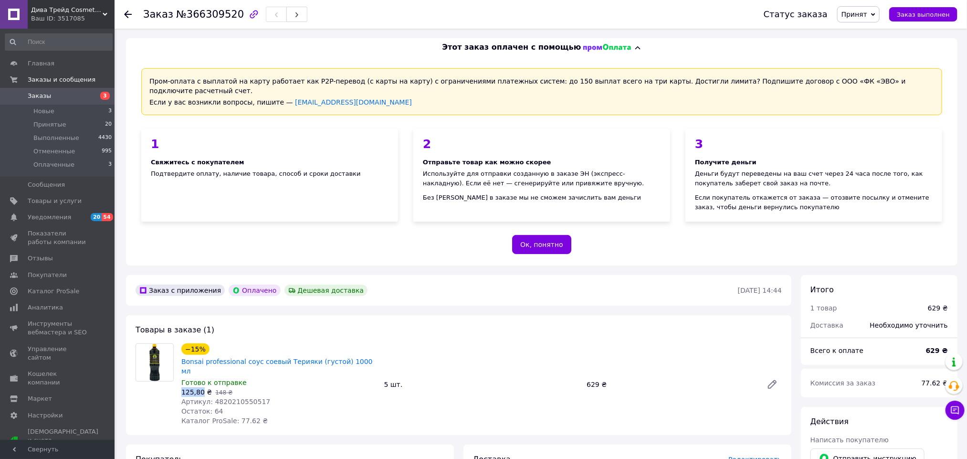
copy span "125,80"
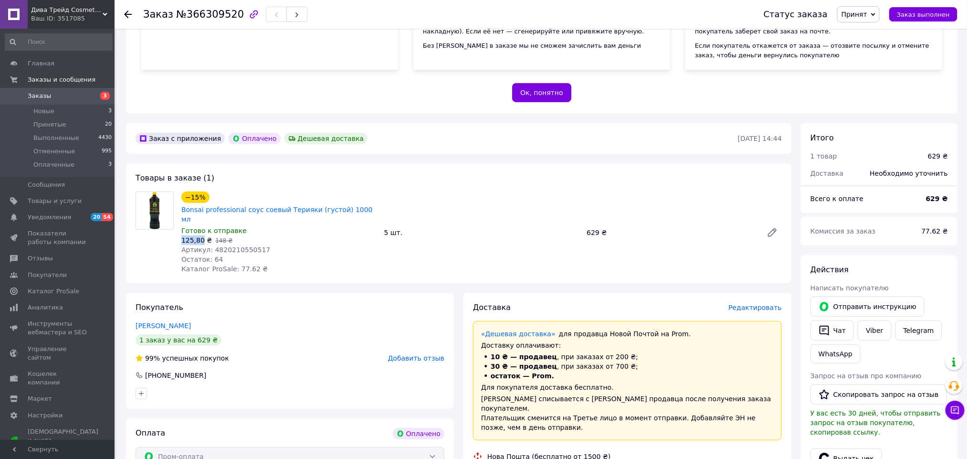
scroll to position [286, 0]
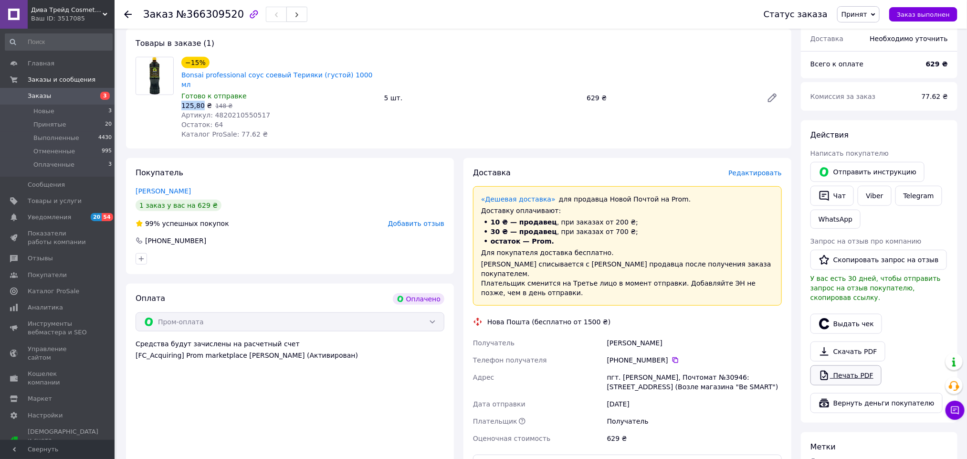
click at [859, 365] on link "Печать PDF" at bounding box center [846, 375] width 71 height 20
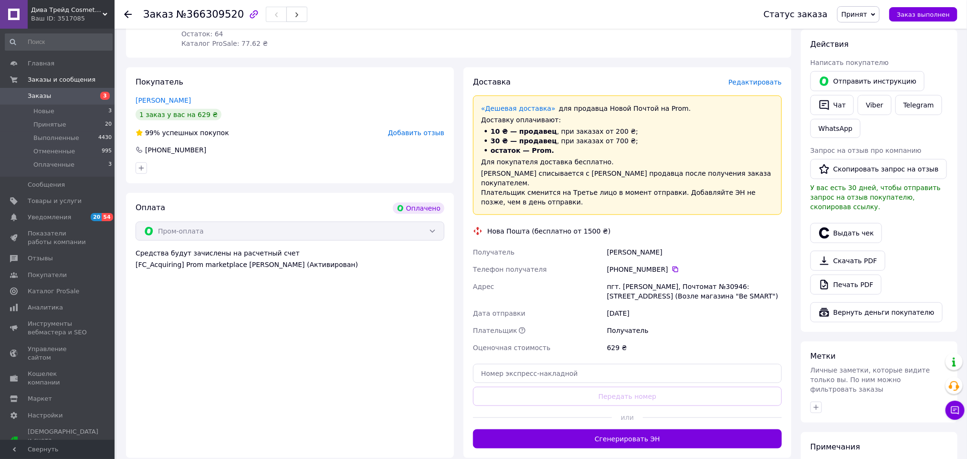
scroll to position [495, 0]
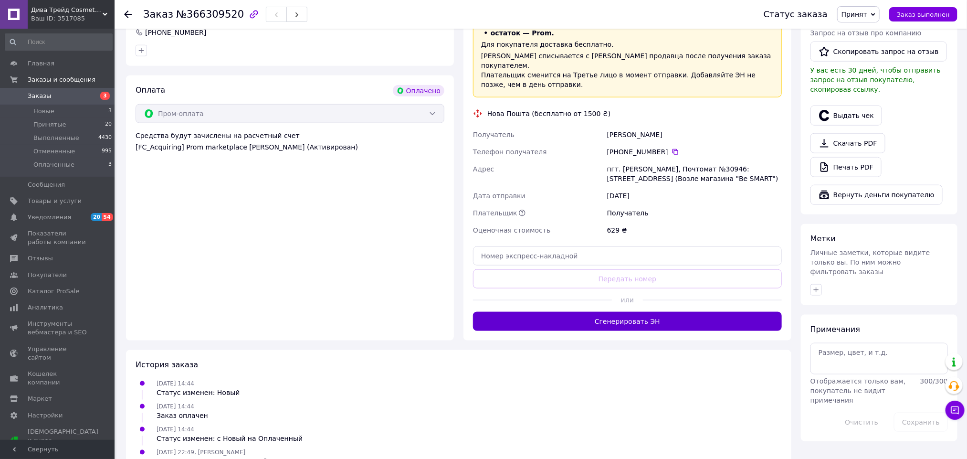
click at [636, 312] on button "Сгенерировать ЭН" at bounding box center [627, 321] width 309 height 19
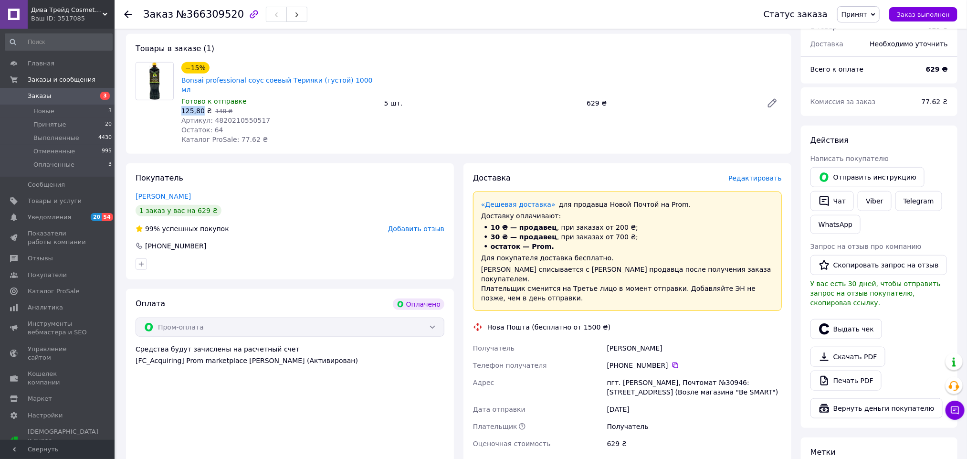
scroll to position [208, 0]
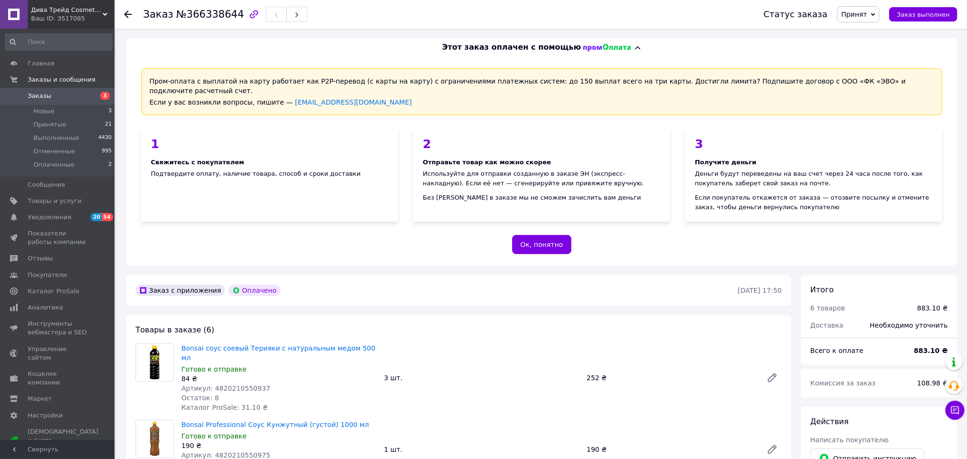
click at [207, 7] on div "Заказ №366338644" at bounding box center [225, 14] width 164 height 16
click at [207, 11] on span "№366338644" at bounding box center [210, 14] width 68 height 11
copy span "366338644"
click at [241, 384] on span "Артикул: 4820210550937" at bounding box center [225, 388] width 89 height 8
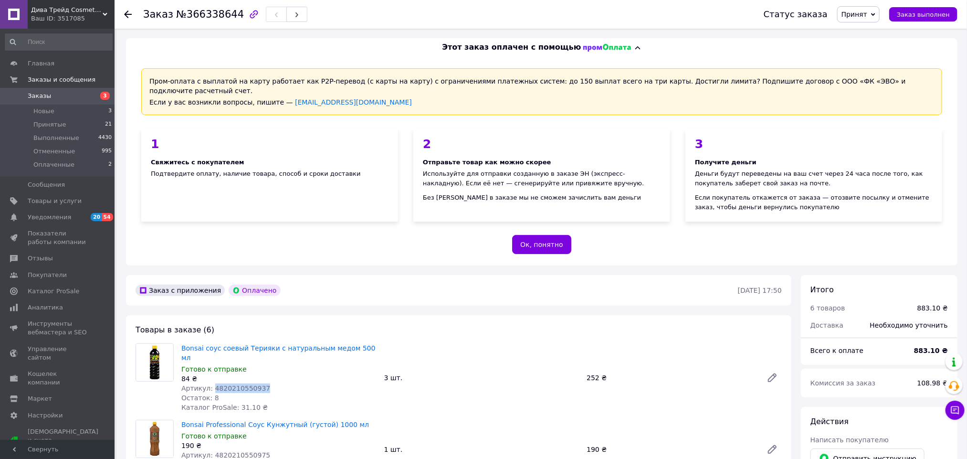
click at [241, 384] on span "Артикул: 4820210550937" at bounding box center [225, 388] width 89 height 8
copy span "4820210550937"
click at [238, 451] on span "Артикул: 4820210550975" at bounding box center [225, 455] width 89 height 8
copy span "4820210550975"
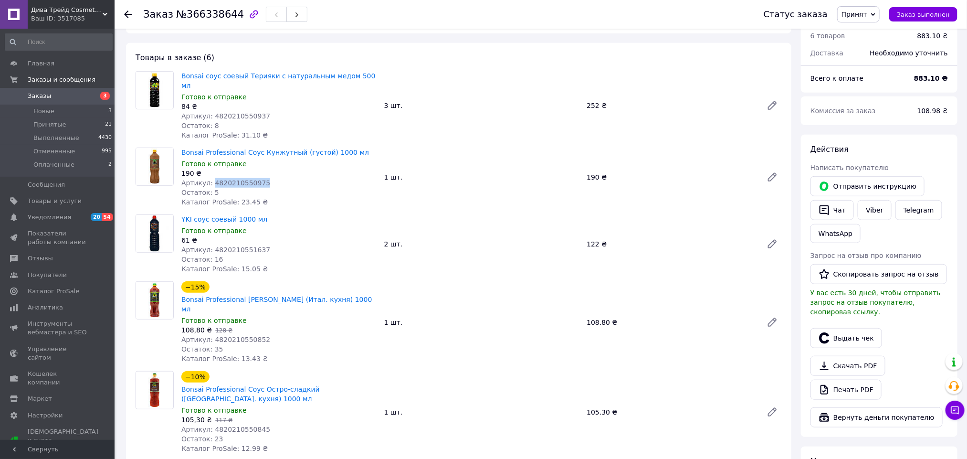
scroll to position [286, 0]
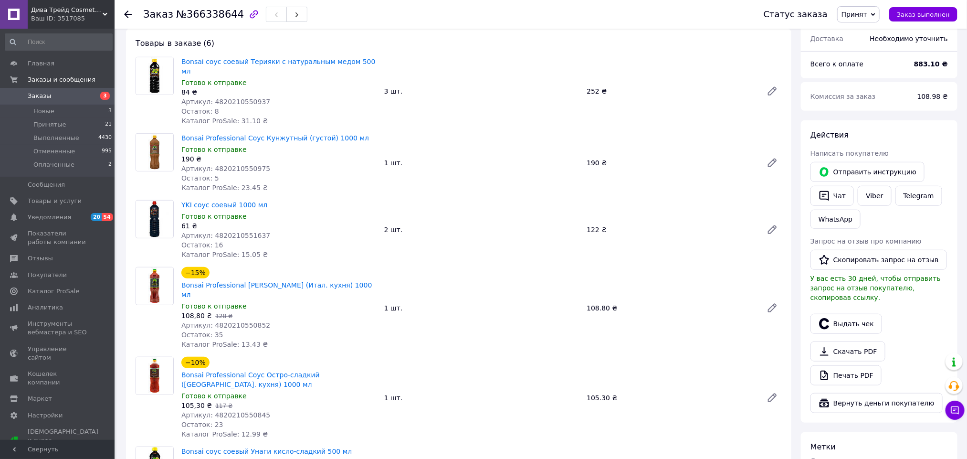
click at [232, 232] on span "Артикул: 4820210551637" at bounding box center [225, 236] width 89 height 8
copy span "4820210551637"
click at [239, 321] on span "Артикул: 4820210550852" at bounding box center [225, 325] width 89 height 8
drag, startPoint x: 239, startPoint y: 301, endPoint x: 223, endPoint y: 299, distance: 15.8
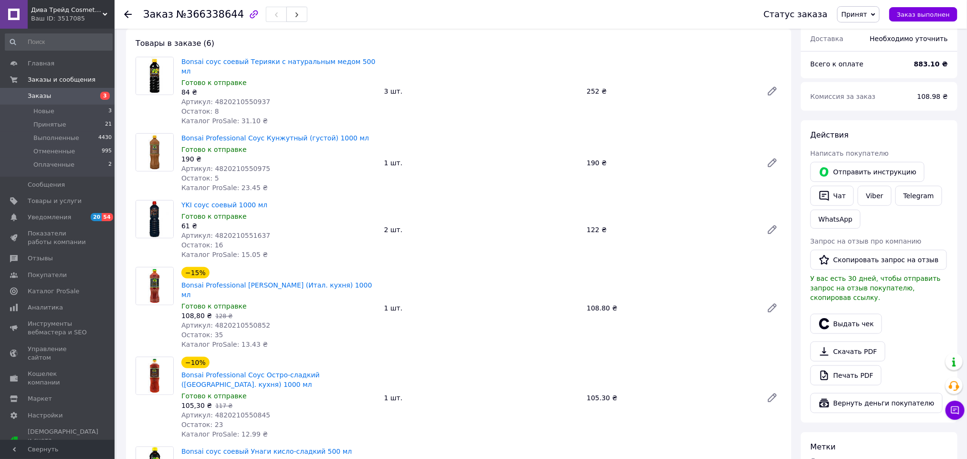
click at [223, 321] on span "Артикул: 4820210550852" at bounding box center [225, 325] width 89 height 8
copy span "4820210550852"
click at [246, 411] on span "Артикул: 4820210550845" at bounding box center [225, 415] width 89 height 8
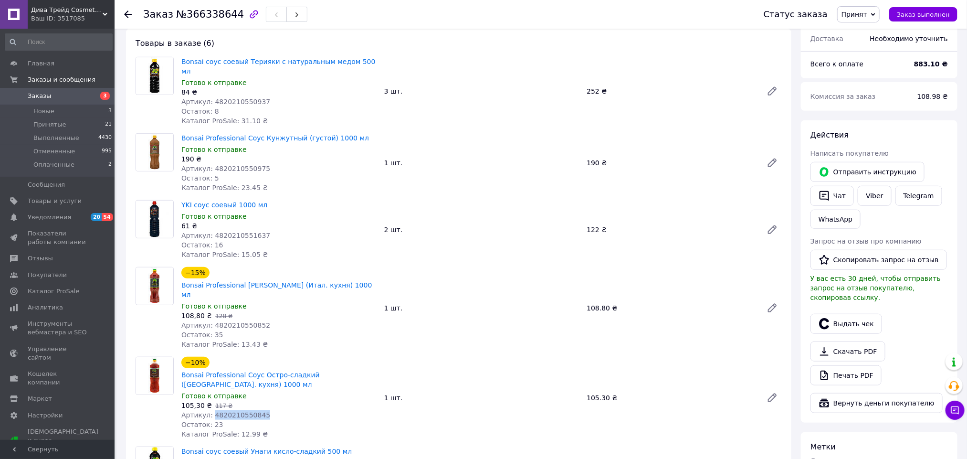
copy span "4820210550845"
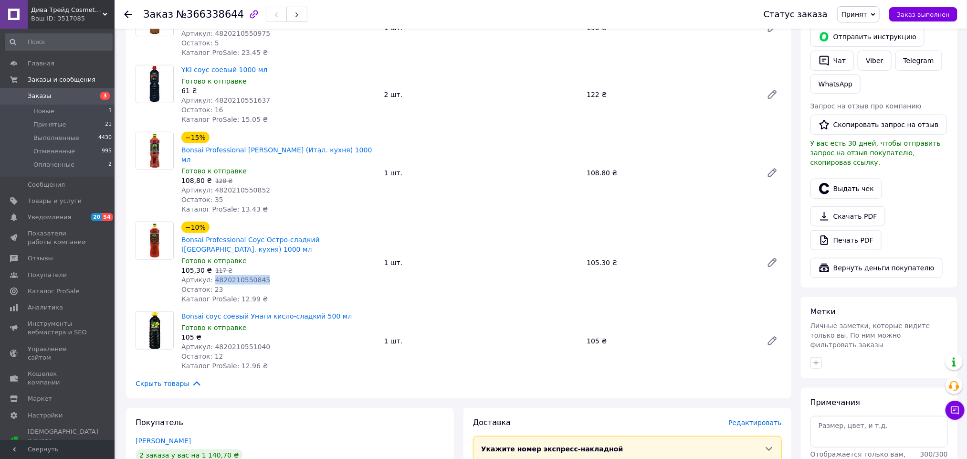
scroll to position [430, 0]
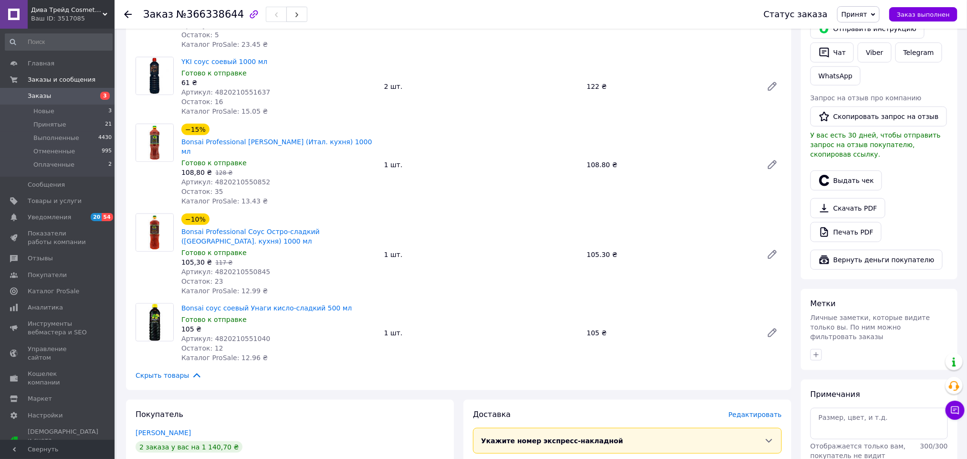
click at [237, 335] on span "Артикул: 4820210551040" at bounding box center [225, 339] width 89 height 8
copy span "4820210551040"
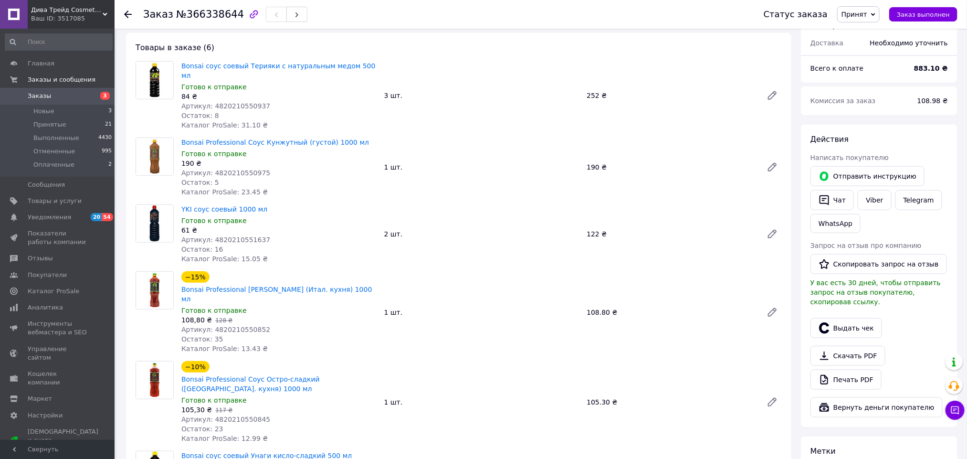
scroll to position [286, 0]
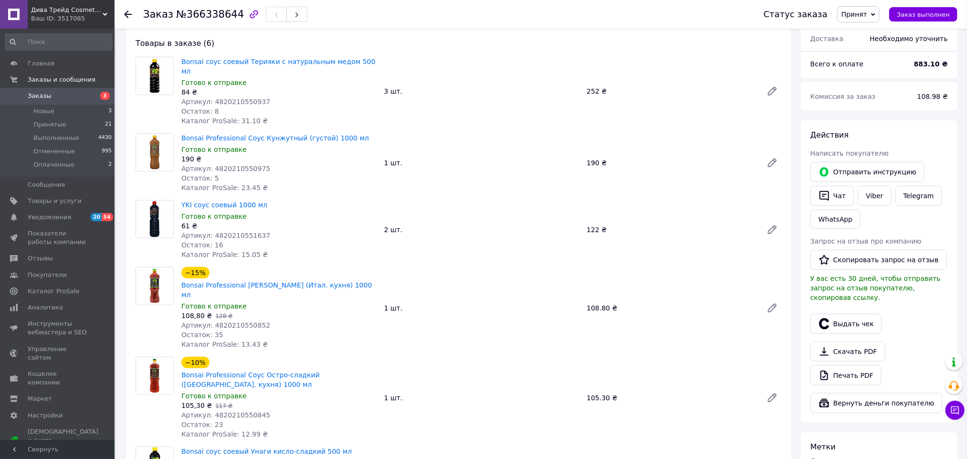
click at [193, 312] on span "108,80 ₴" at bounding box center [196, 316] width 31 height 8
copy span "108,80"
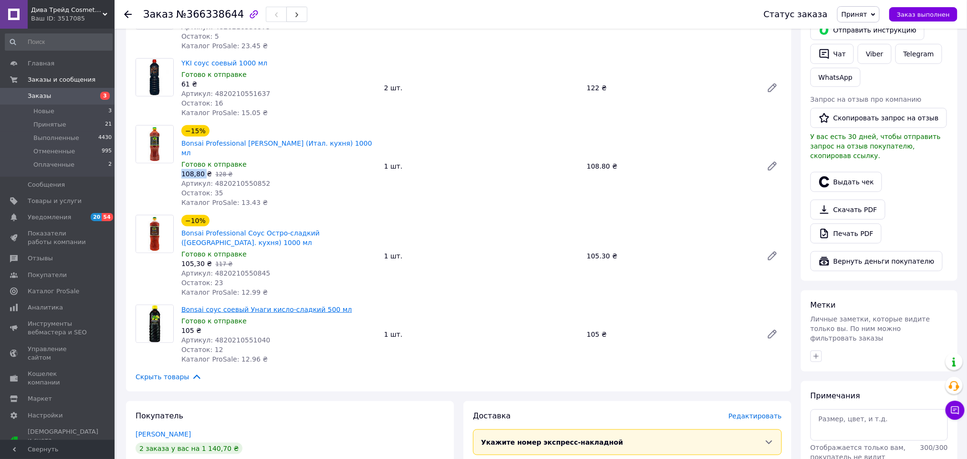
scroll to position [430, 0]
click at [195, 249] on span "Готово к отправке" at bounding box center [213, 253] width 65 height 8
click at [188, 258] on span "105,30 ₴" at bounding box center [196, 262] width 31 height 8
copy span "105,30"
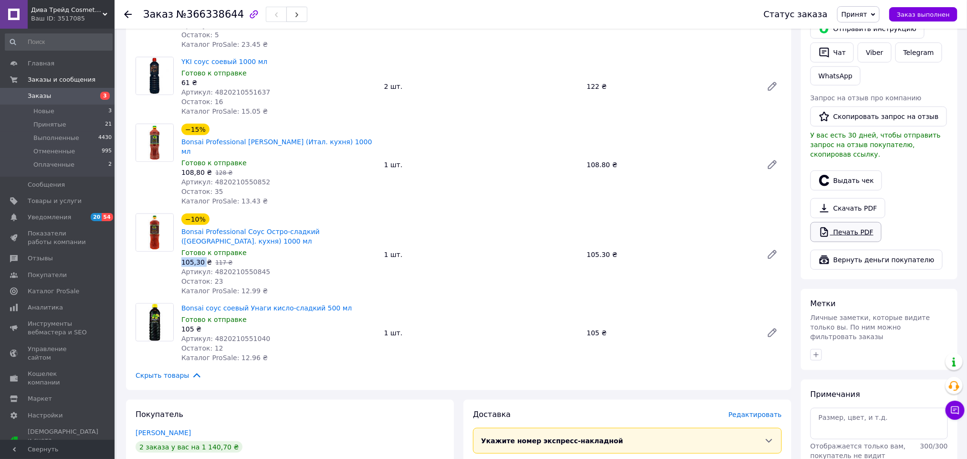
click at [866, 222] on link "Печать PDF" at bounding box center [846, 232] width 71 height 20
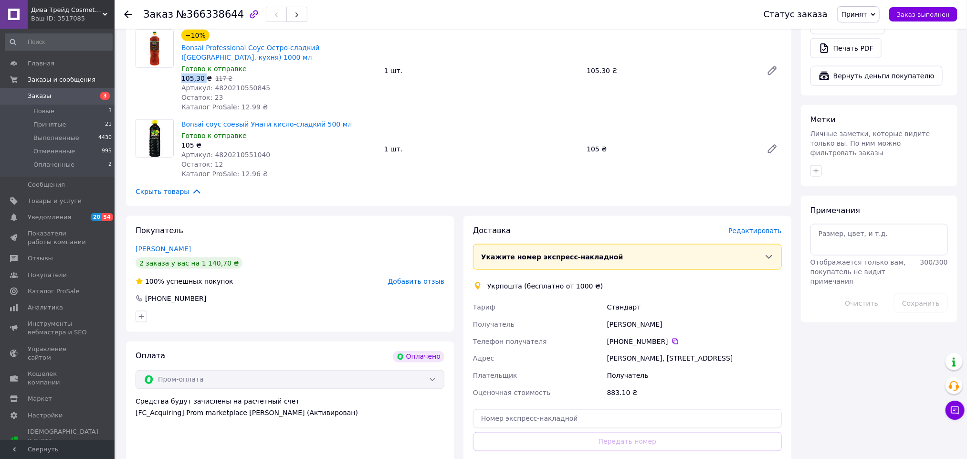
scroll to position [767, 0]
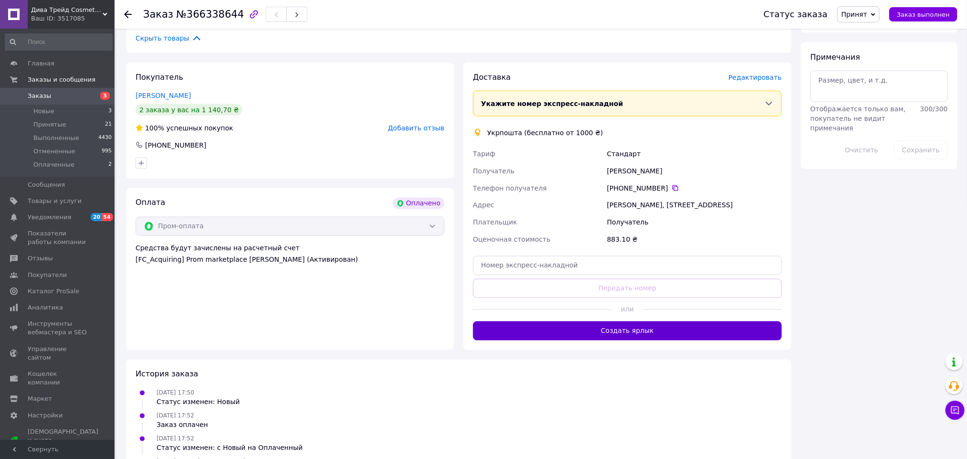
click at [615, 321] on button "Создать ярлык" at bounding box center [627, 330] width 309 height 19
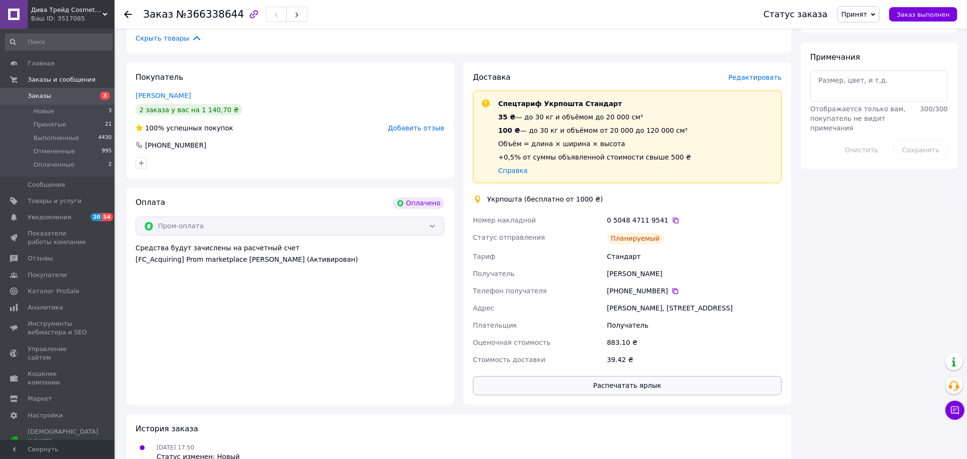
click at [634, 376] on button "Распечатать ярлык" at bounding box center [627, 385] width 309 height 19
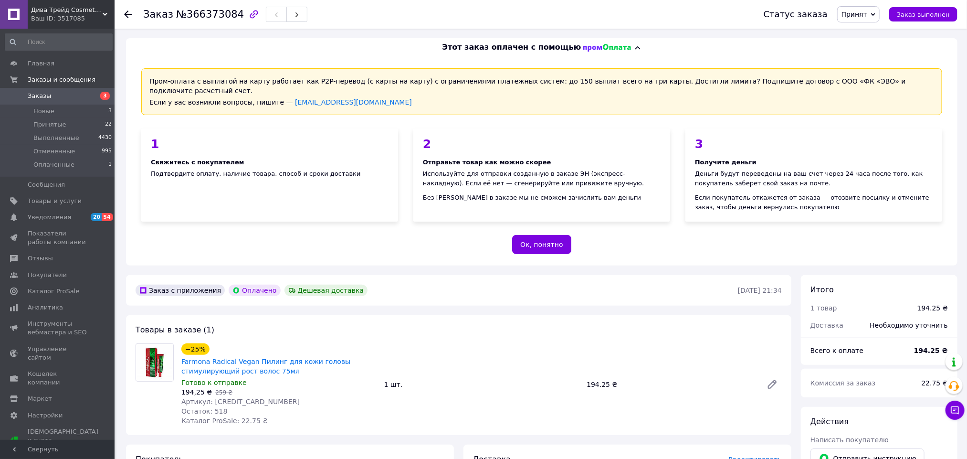
click at [252, 398] on span "Артикул: [CREDIT_CARD_NUMBER]" at bounding box center [240, 402] width 118 height 8
copy span "[CREDIT_CARD_NUMBER]"
click at [188, 388] on span "194,25 ₴" at bounding box center [196, 392] width 31 height 8
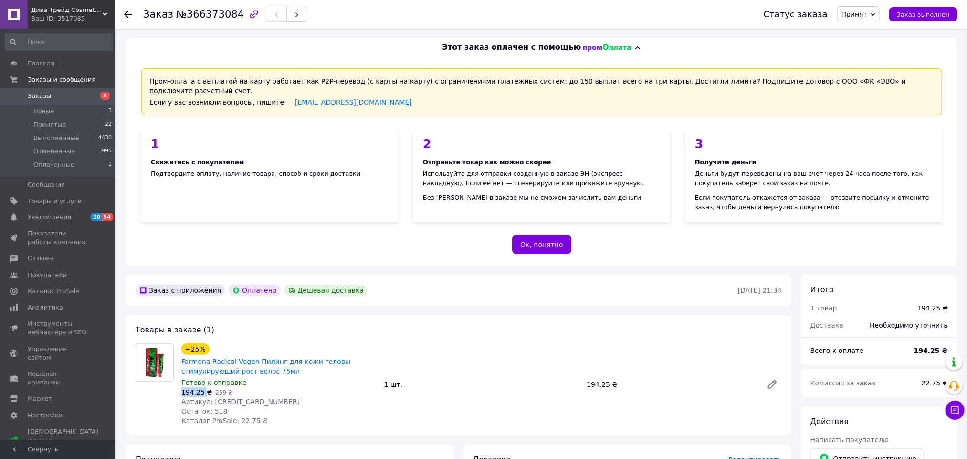
copy span "194,25"
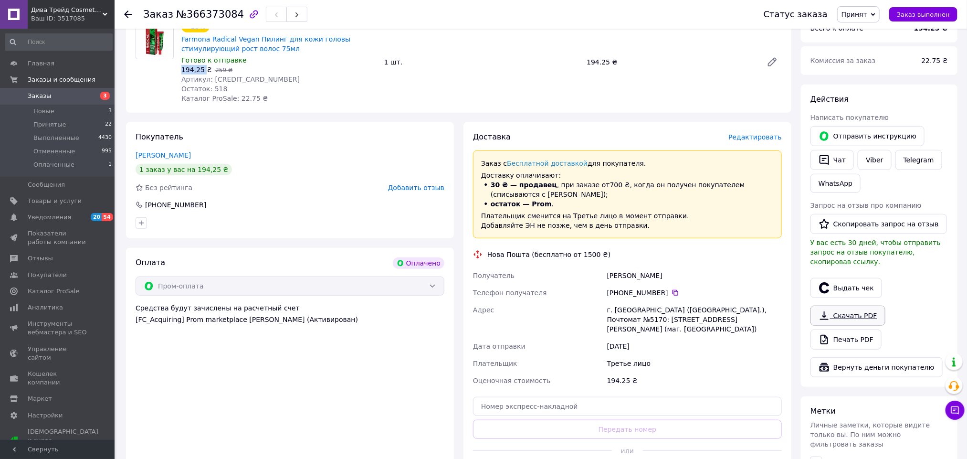
scroll to position [358, 0]
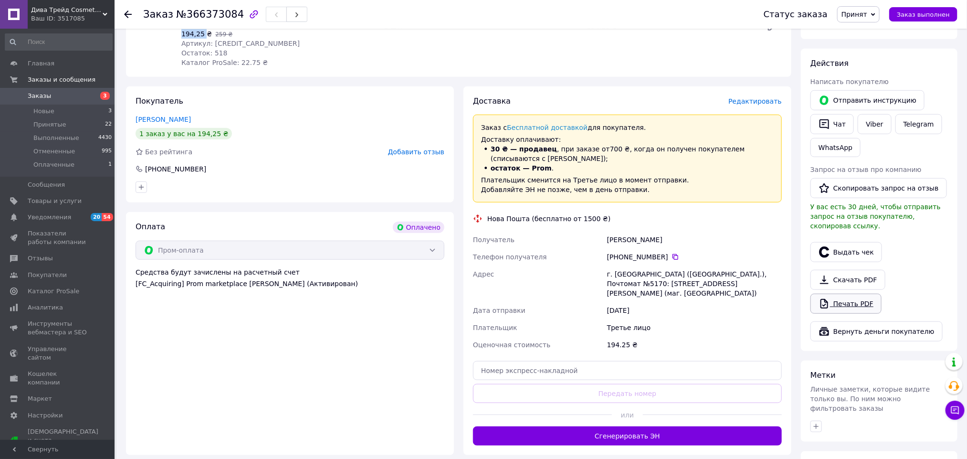
click at [862, 294] on link "Печать PDF" at bounding box center [846, 304] width 71 height 20
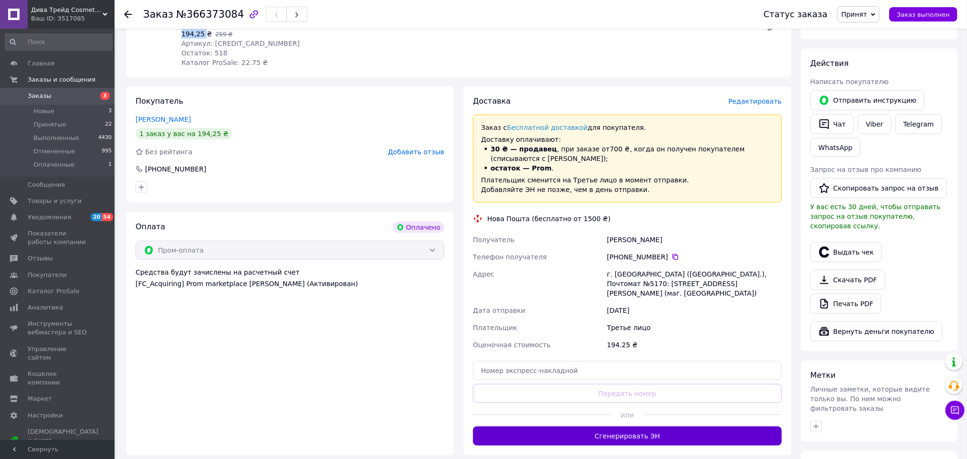
click at [711, 427] on button "Сгенерировать ЭН" at bounding box center [627, 435] width 309 height 19
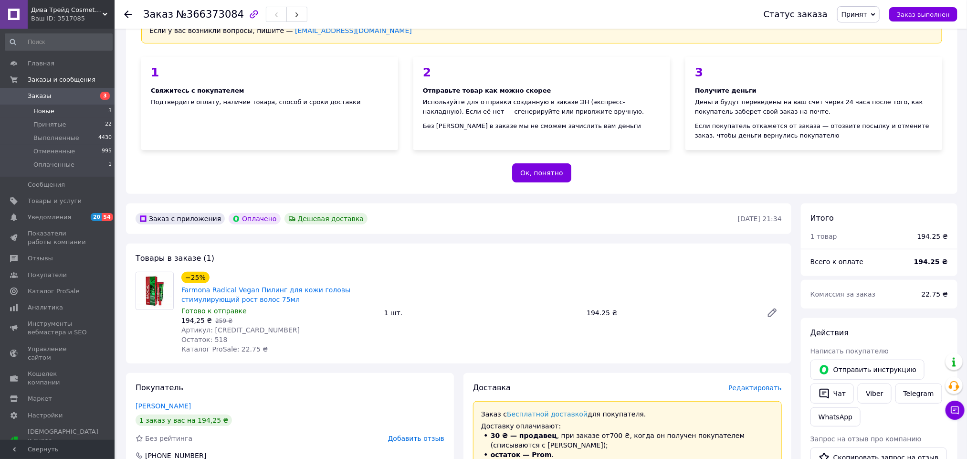
click at [63, 111] on li "Новые 3" at bounding box center [58, 111] width 117 height 13
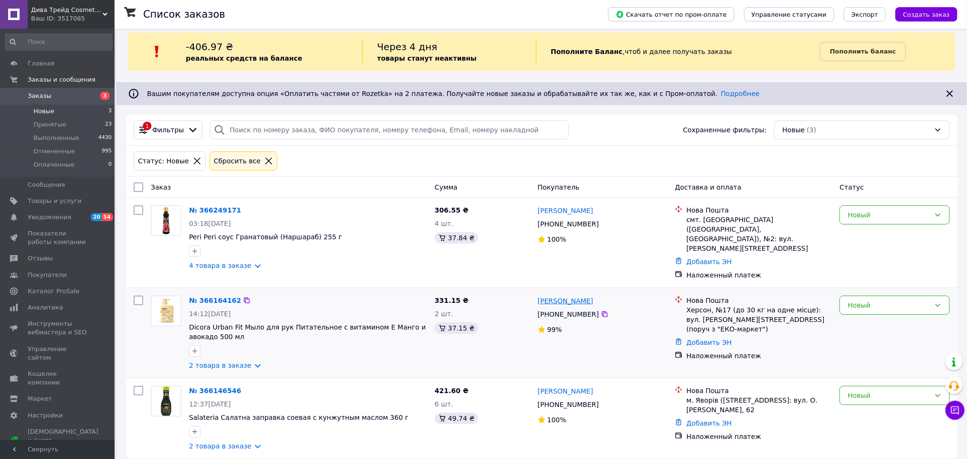
scroll to position [10, 0]
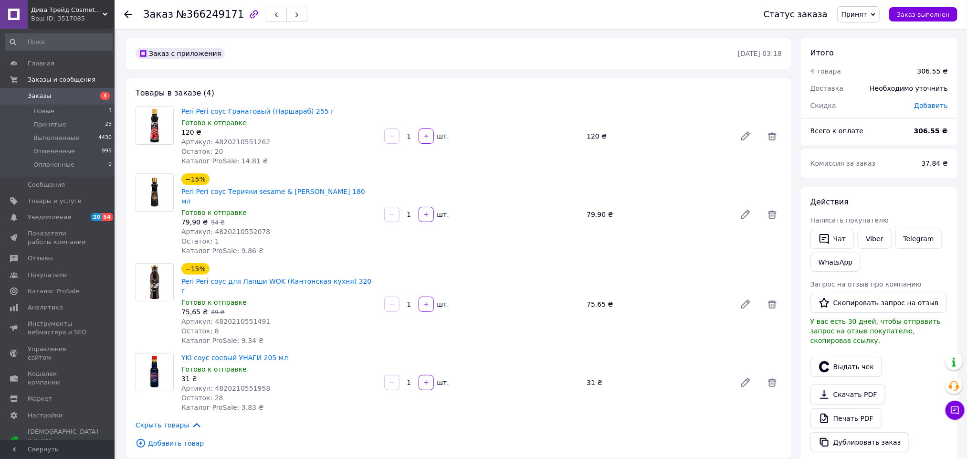
click at [232, 141] on span "Артикул: 4820210551262" at bounding box center [225, 142] width 89 height 8
copy span "4820210551262"
click at [228, 217] on div "79,90 ₴   94 ₴" at bounding box center [278, 222] width 195 height 10
click at [235, 228] on span "Артикул: 4820210552078" at bounding box center [225, 232] width 89 height 8
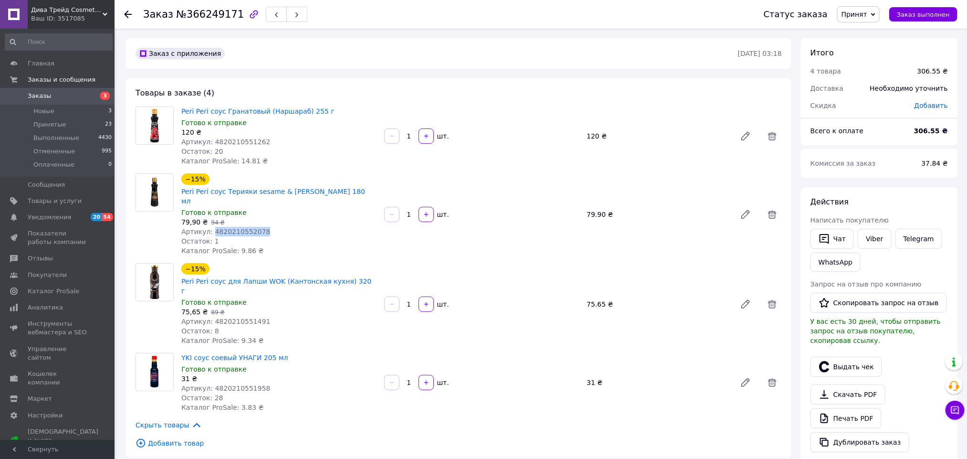
click at [235, 228] on span "Артикул: 4820210552078" at bounding box center [225, 232] width 89 height 8
copy span "4820210552078"
click at [243, 307] on div "75,65 ₴   89 ₴" at bounding box center [278, 312] width 195 height 10
click at [243, 317] on span "Артикул: 4820210551491" at bounding box center [225, 321] width 89 height 8
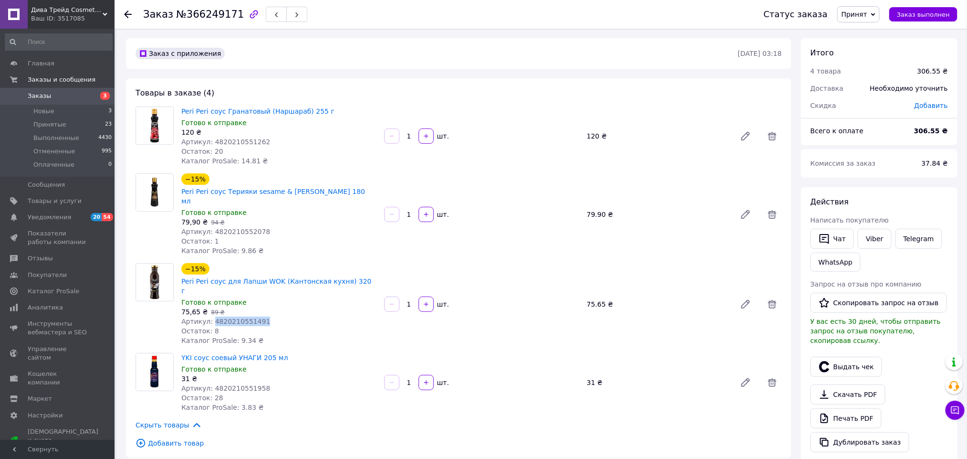
click at [243, 317] on span "Артикул: 4820210551491" at bounding box center [225, 321] width 89 height 8
copy span "4820210551491"
click at [228, 384] on span "Артикул: 4820210551958" at bounding box center [225, 388] width 89 height 8
copy span "4820210551958"
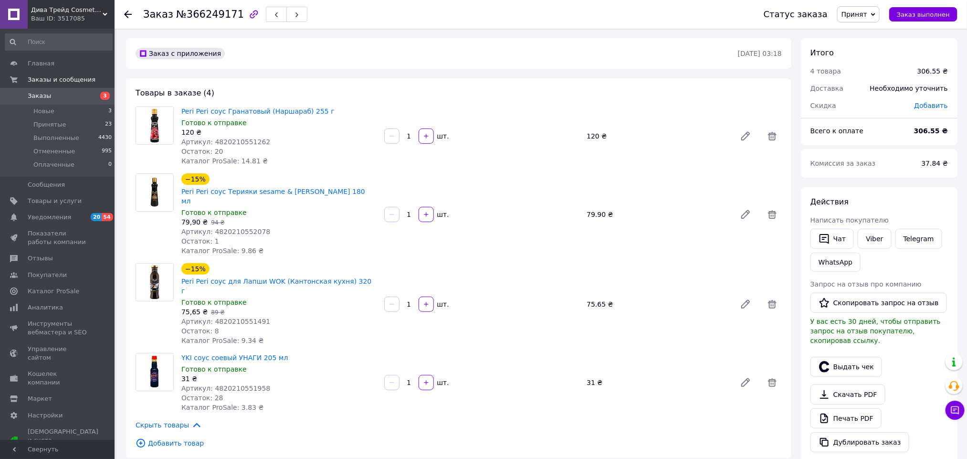
click at [186, 218] on span "79,90 ₴" at bounding box center [194, 222] width 26 height 8
copy span "79,90"
click at [186, 308] on span "75,65 ₴" at bounding box center [194, 312] width 26 height 8
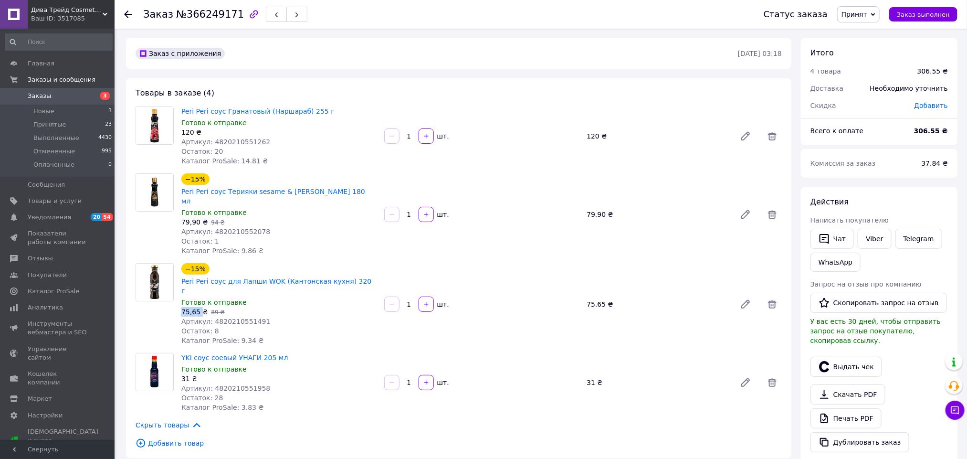
copy span "75,65"
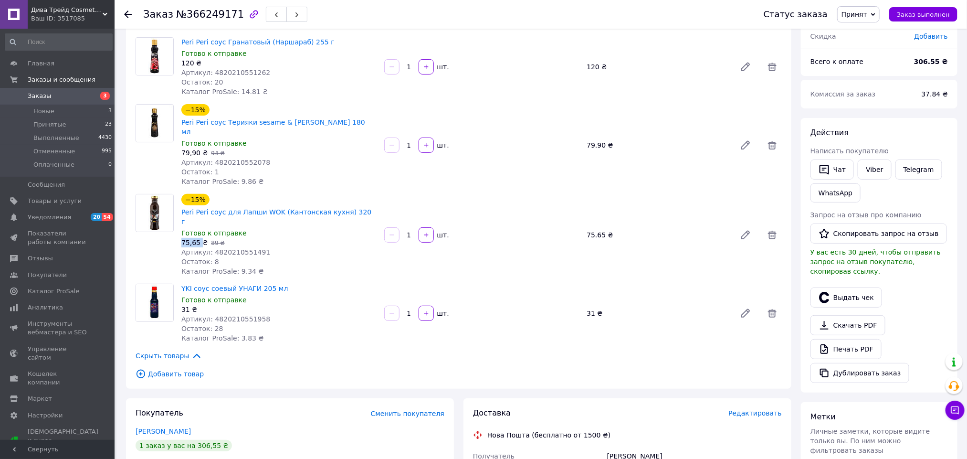
scroll to position [215, 0]
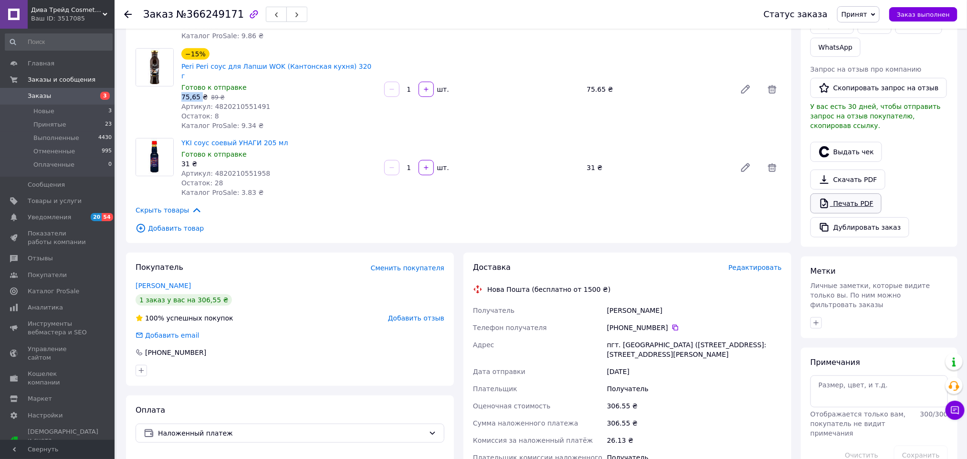
click at [855, 195] on link "Печать PDF" at bounding box center [846, 203] width 71 height 20
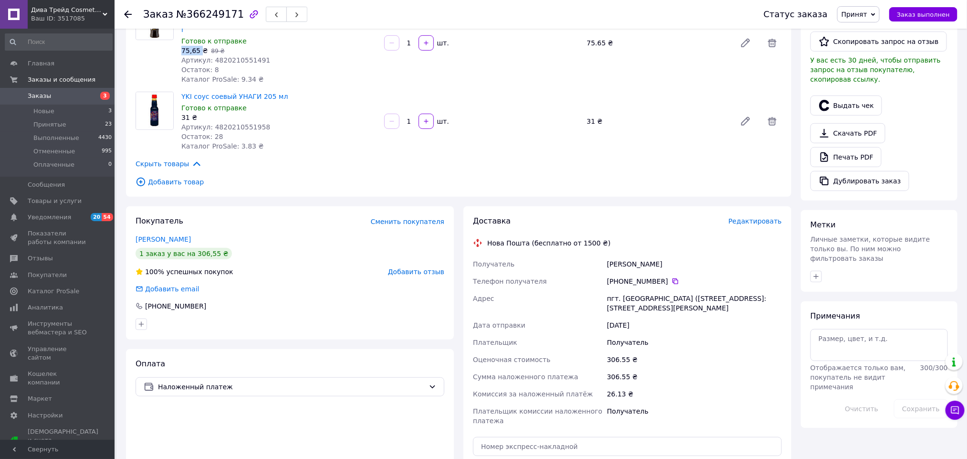
scroll to position [391, 0]
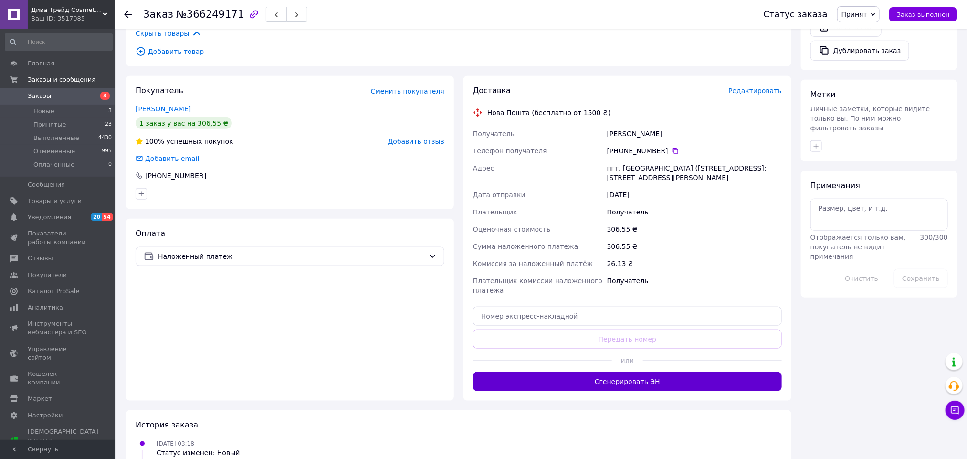
click at [617, 372] on button "Сгенерировать ЭН" at bounding box center [627, 381] width 309 height 19
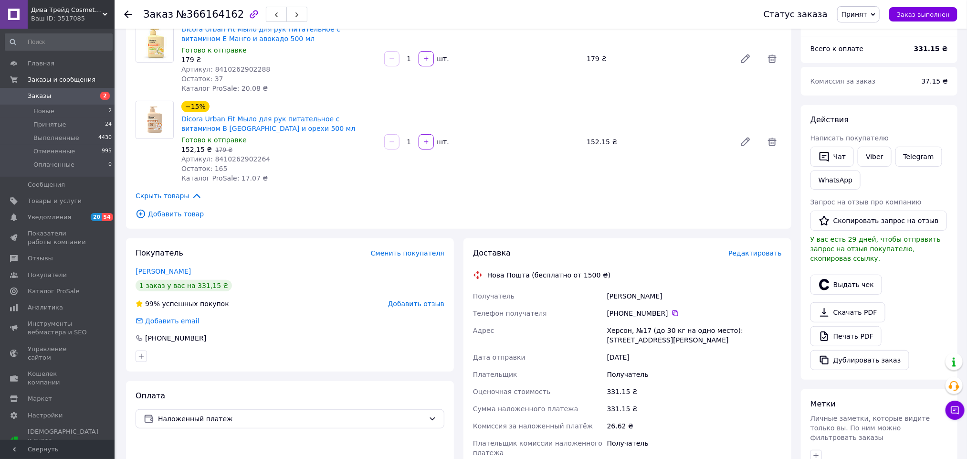
scroll to position [225, 0]
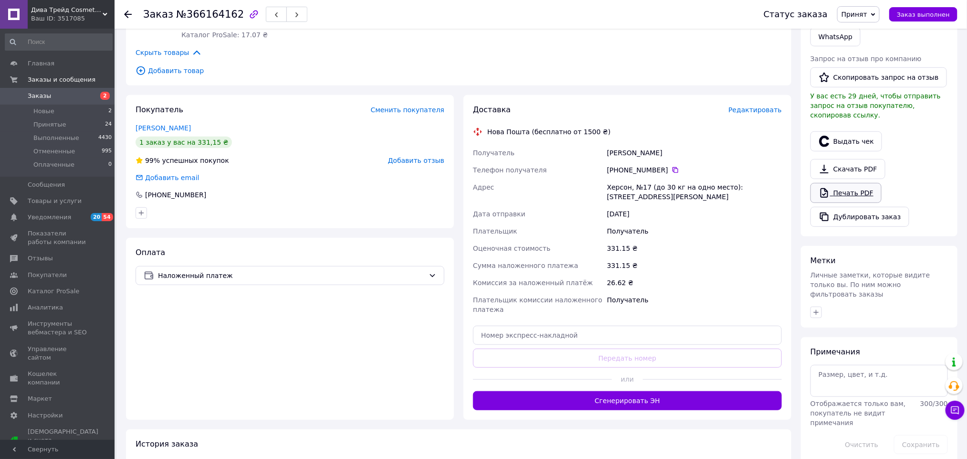
click at [854, 184] on link "Печать PDF" at bounding box center [846, 193] width 71 height 20
click at [205, 16] on span "№366164162" at bounding box center [210, 14] width 68 height 11
copy span "366164162"
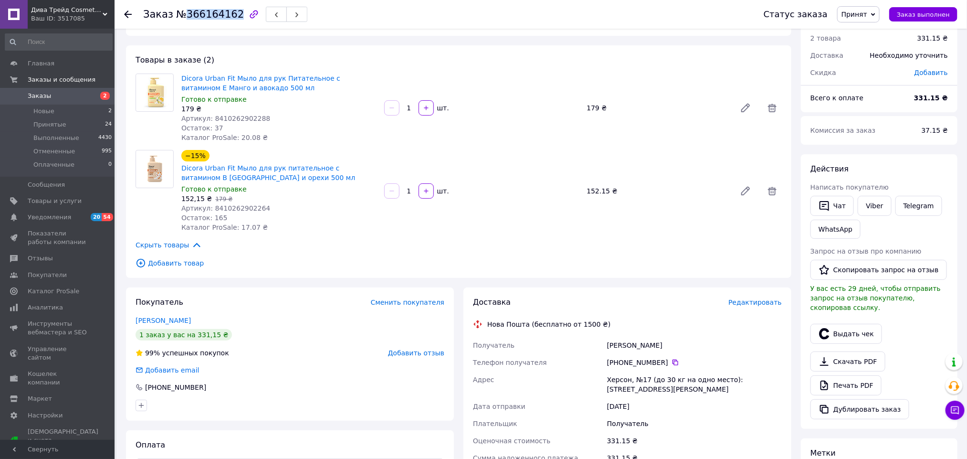
scroll to position [11, 0]
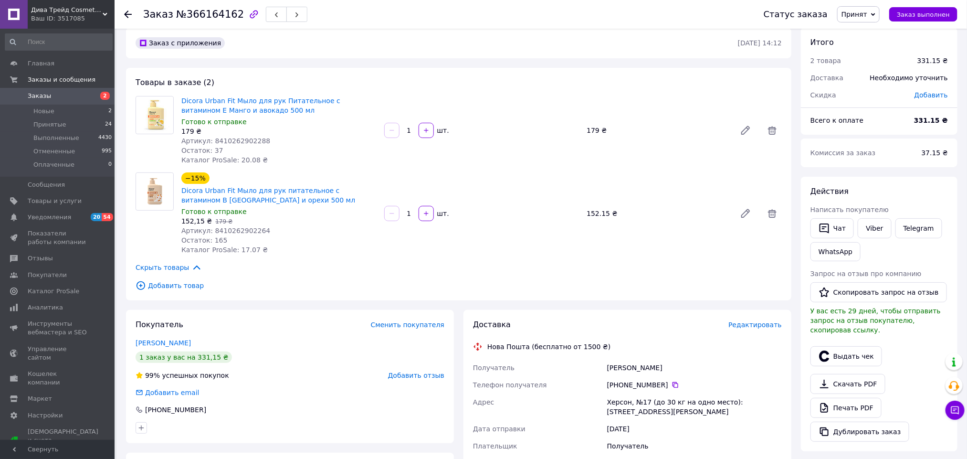
click at [233, 139] on span "Артикул: 8410262902288" at bounding box center [225, 141] width 89 height 8
copy span "8410262902288"
click at [235, 229] on span "Артикул: 8410262902264" at bounding box center [225, 231] width 89 height 8
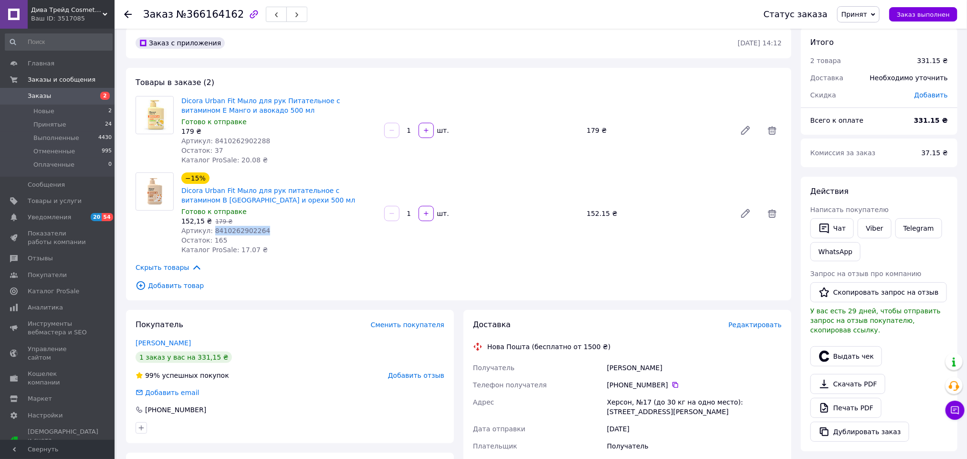
copy span "8410262902264"
click at [188, 219] on span "152,15 ₴" at bounding box center [196, 221] width 31 height 8
copy span "152,15"
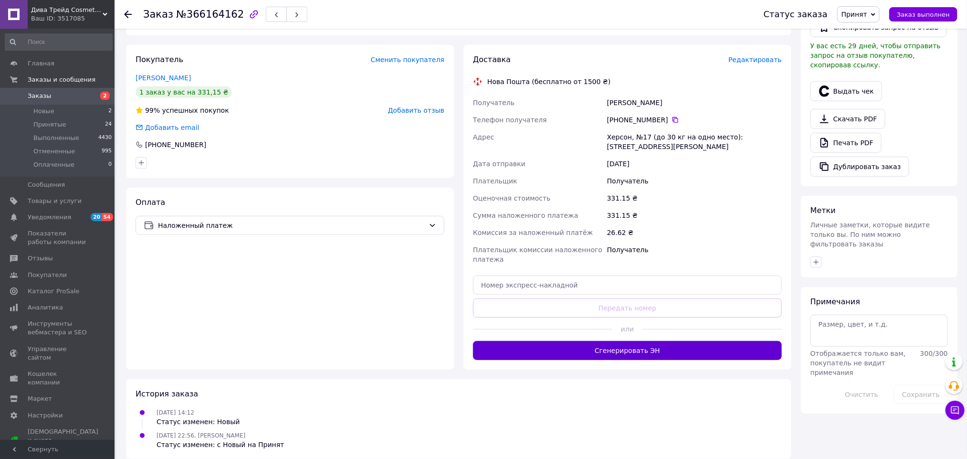
scroll to position [277, 0]
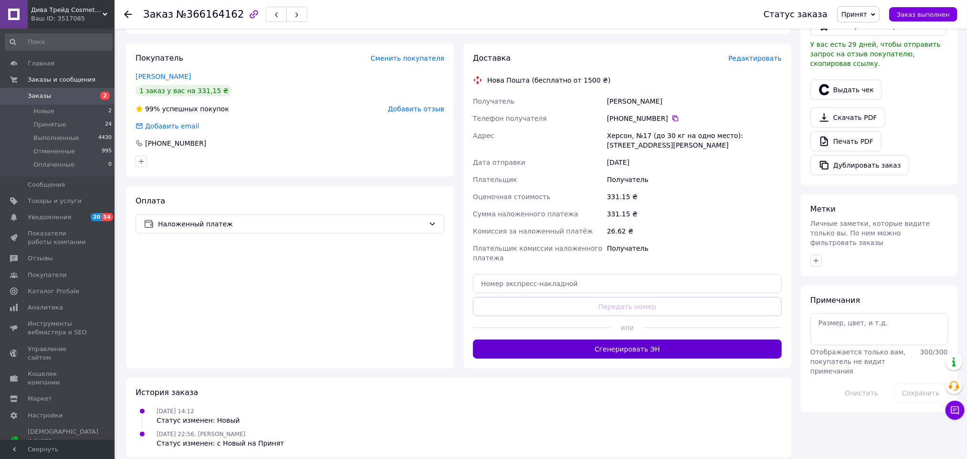
click at [674, 344] on button "Сгенерировать ЭН" at bounding box center [627, 348] width 309 height 19
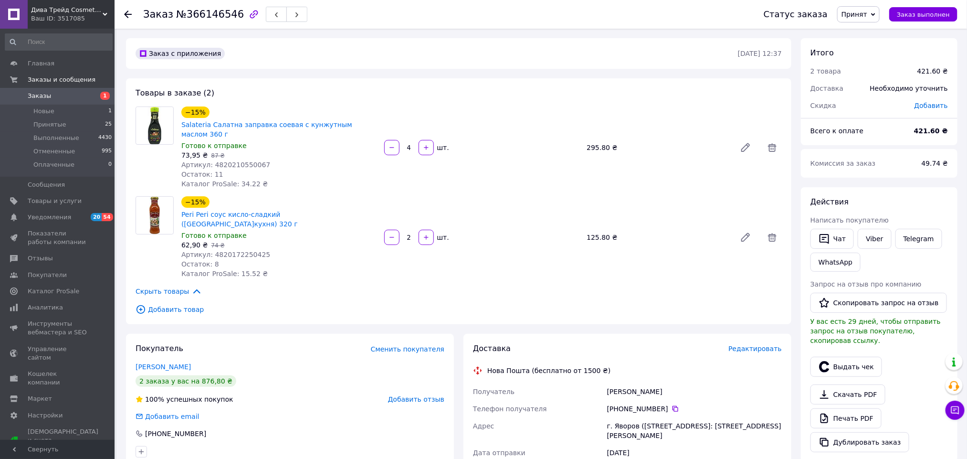
click at [206, 10] on span "№366146546" at bounding box center [210, 14] width 68 height 11
copy span "366146546"
click at [234, 161] on span "Артикул: 4820210550067" at bounding box center [225, 165] width 89 height 8
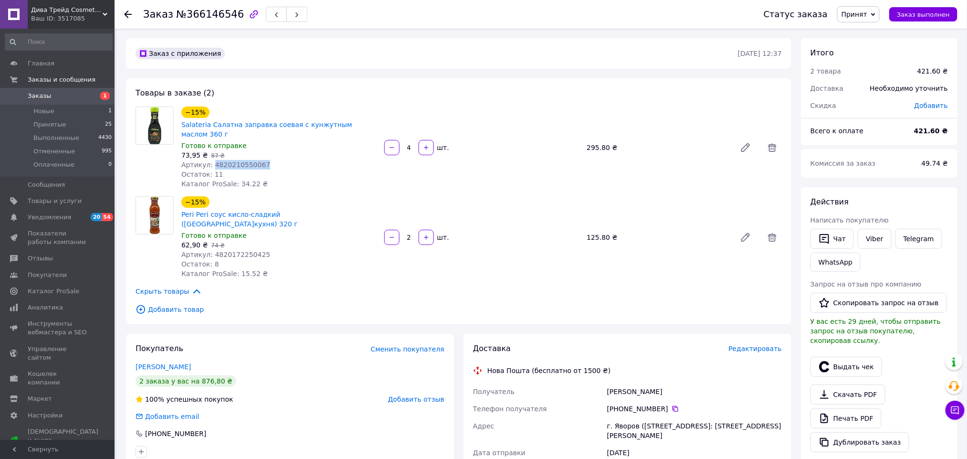
copy span "4820210550067"
click at [238, 240] on div "62,90 ₴   74 ₴" at bounding box center [278, 245] width 195 height 10
copy span "74 ₴"
click at [236, 251] on span "Артикул: 4820172250425" at bounding box center [225, 255] width 89 height 8
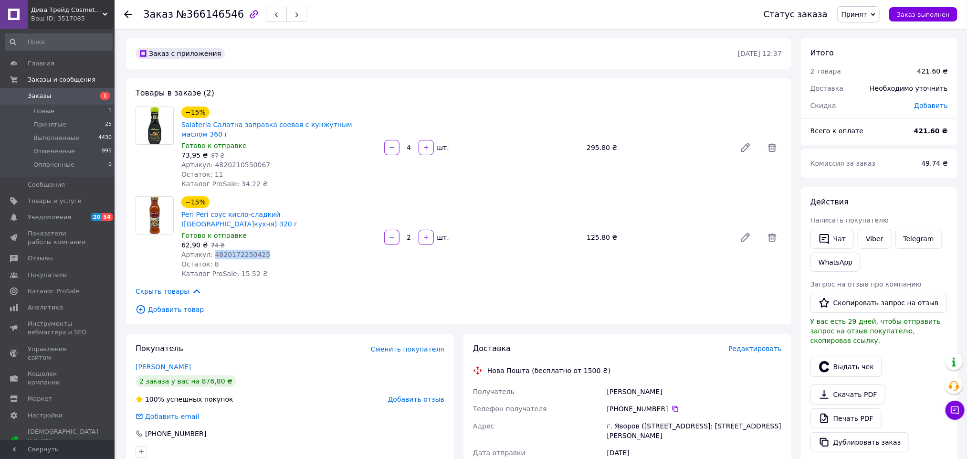
click at [236, 251] on span "Артикул: 4820172250425" at bounding box center [225, 255] width 89 height 8
copy span "4820172250425"
click at [196, 151] on span "73,95 ₴" at bounding box center [194, 155] width 26 height 8
click at [185, 151] on span "73,95 ₴" at bounding box center [194, 155] width 26 height 8
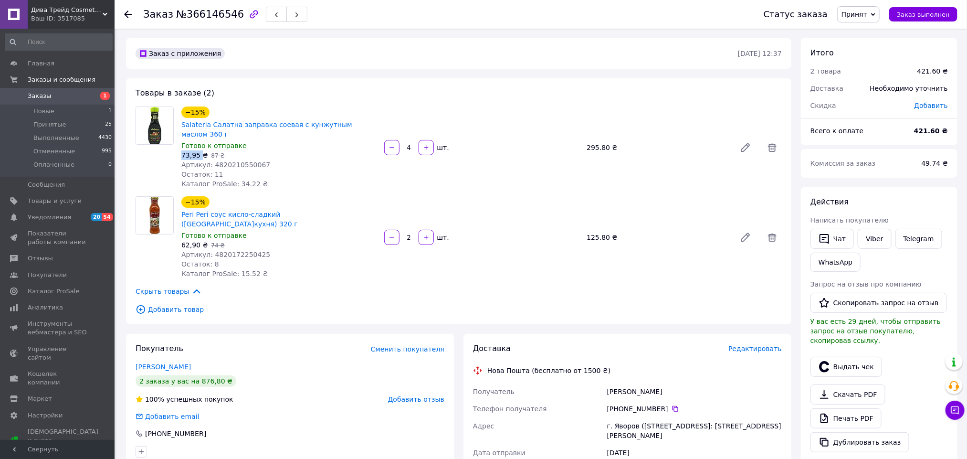
click at [185, 151] on span "73,95 ₴" at bounding box center [194, 155] width 26 height 8
copy span "73,95"
click at [186, 241] on span "62,90 ₴" at bounding box center [194, 245] width 26 height 8
copy span "62,90"
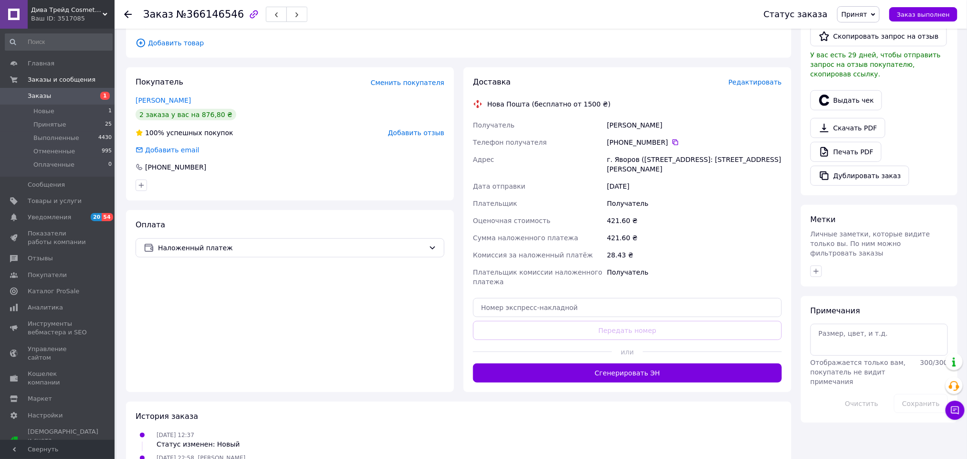
scroll to position [269, 0]
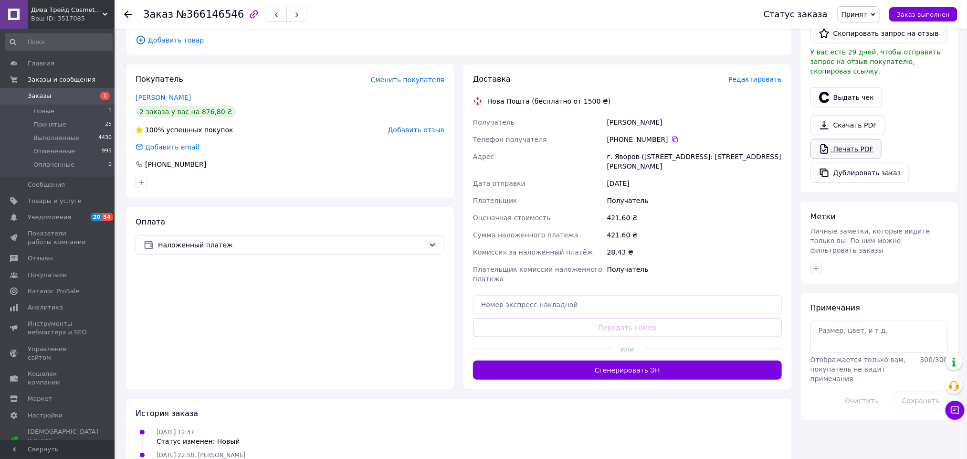
click at [851, 141] on link "Печать PDF" at bounding box center [846, 149] width 71 height 20
click at [666, 352] on div "Доставка Редактировать Нова Пошта (бесплатно от 1500 ₴) Получатель Панченко Нат…" at bounding box center [628, 226] width 328 height 325
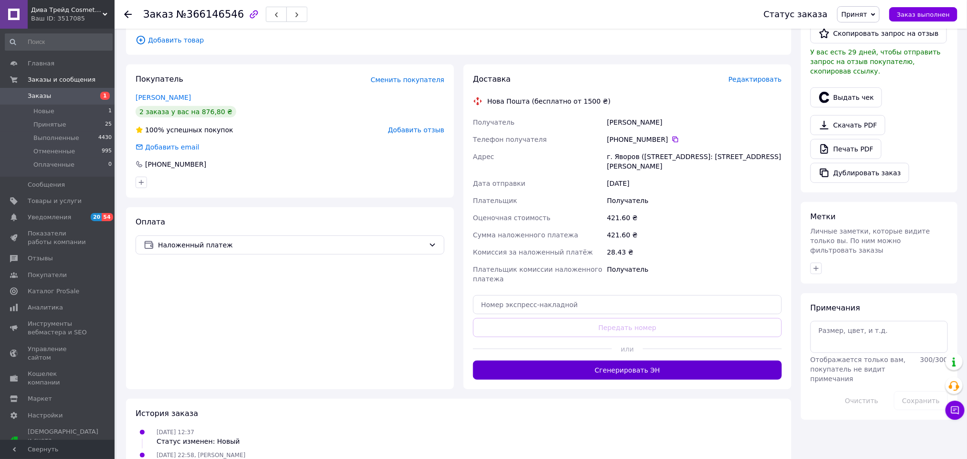
click at [666, 360] on button "Сгенерировать ЭН" at bounding box center [627, 369] width 309 height 19
